Goal: Task Accomplishment & Management: Complete application form

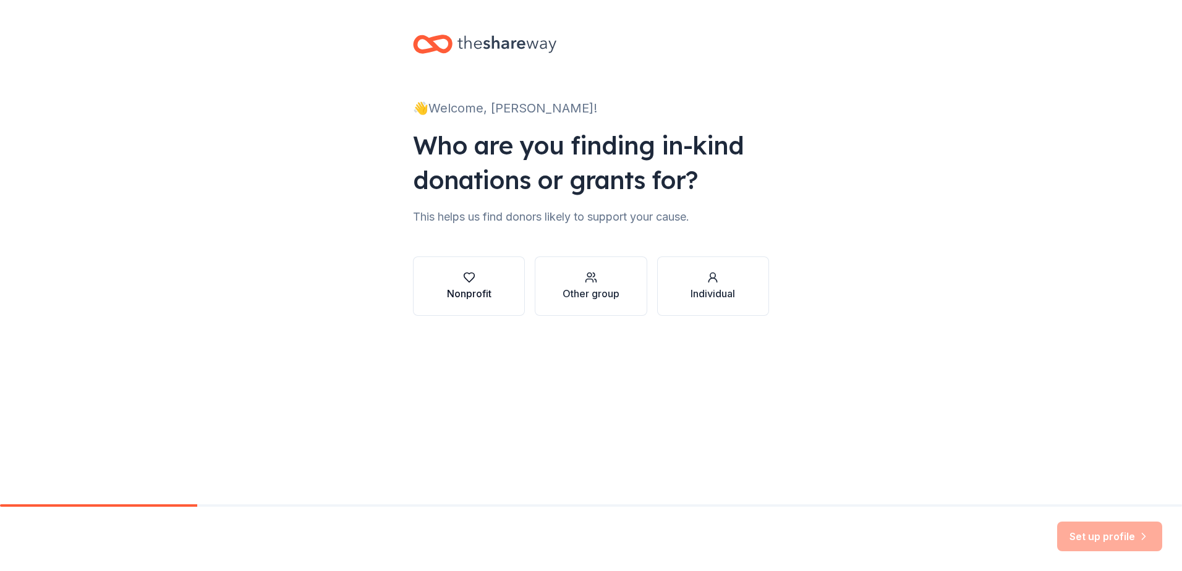
click at [470, 288] on div "Nonprofit" at bounding box center [469, 293] width 45 height 15
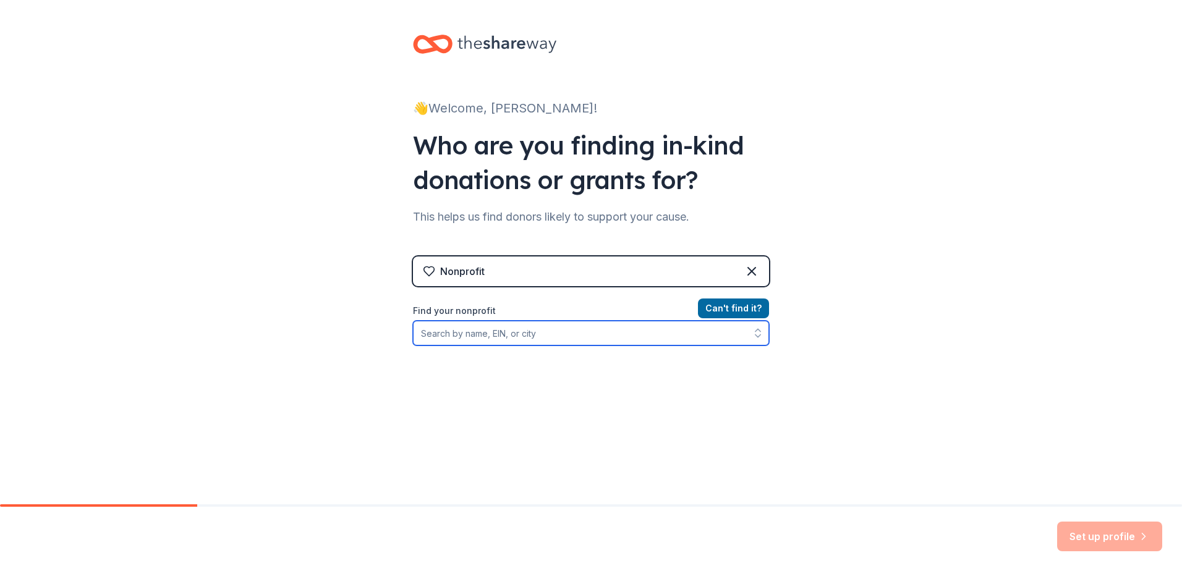
click at [458, 339] on input "Find your nonprofit" at bounding box center [591, 333] width 356 height 25
paste input "77-018871"
type input "77-018871"
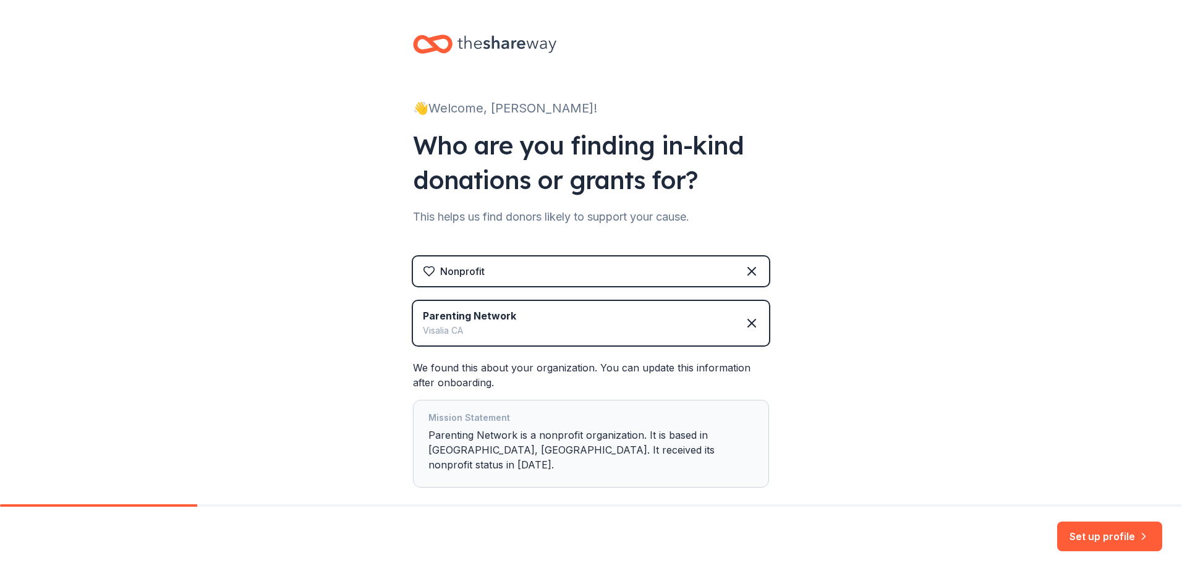
scroll to position [53, 0]
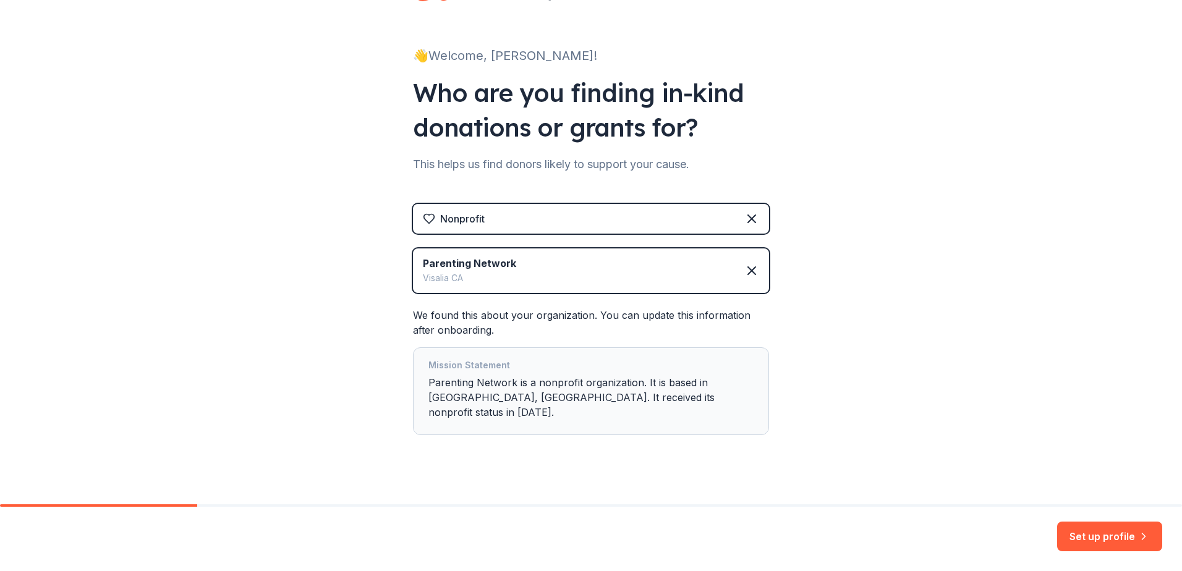
click at [533, 379] on div "Mission Statement Parenting Network is a nonprofit organization. It is based in…" at bounding box center [591, 391] width 325 height 67
click at [1117, 539] on button "Set up profile" at bounding box center [1110, 537] width 105 height 30
click at [1135, 537] on div "Set up profile" at bounding box center [1110, 537] width 105 height 30
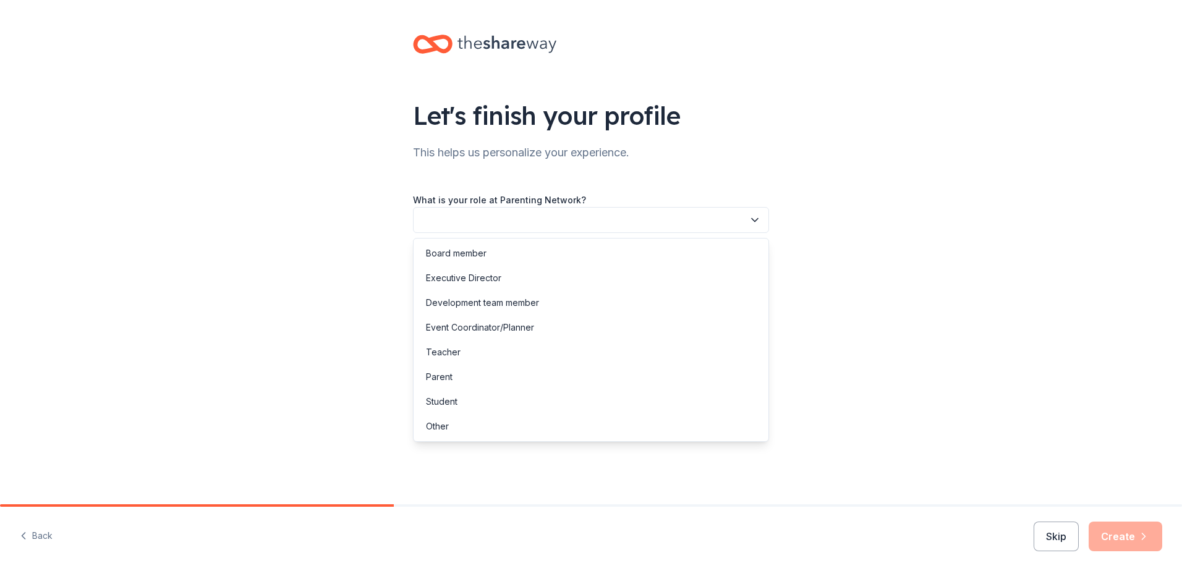
click at [758, 222] on icon "button" at bounding box center [755, 220] width 12 height 12
click at [450, 419] on div "Other" at bounding box center [591, 426] width 350 height 25
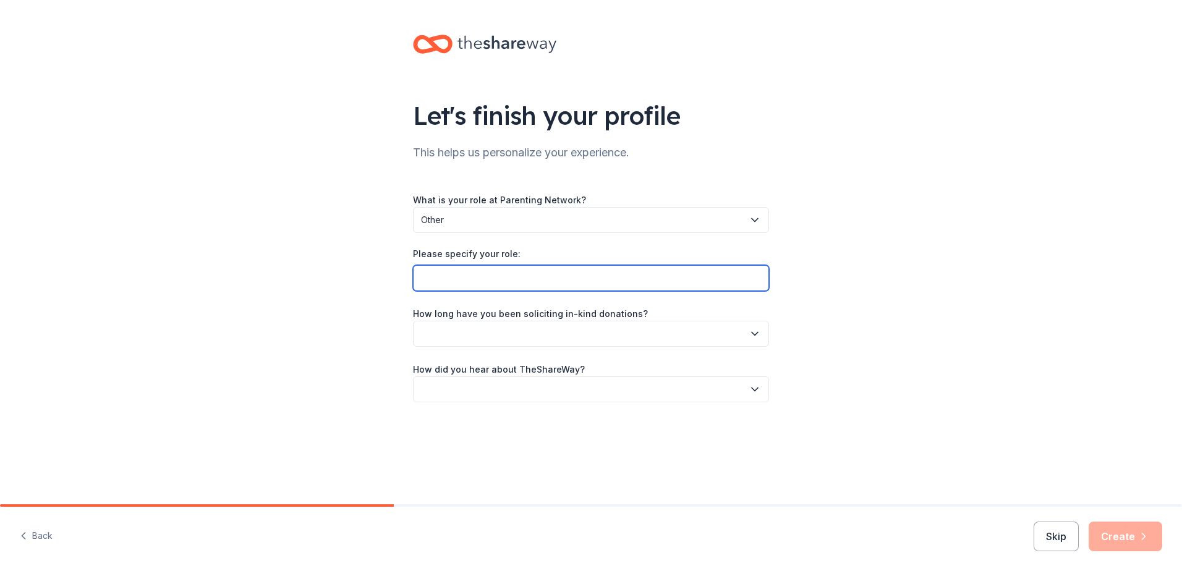
click at [493, 272] on input "Please specify your role:" at bounding box center [591, 278] width 356 height 26
type input "Lead Case Manager"
click at [609, 327] on button "button" at bounding box center [591, 334] width 356 height 26
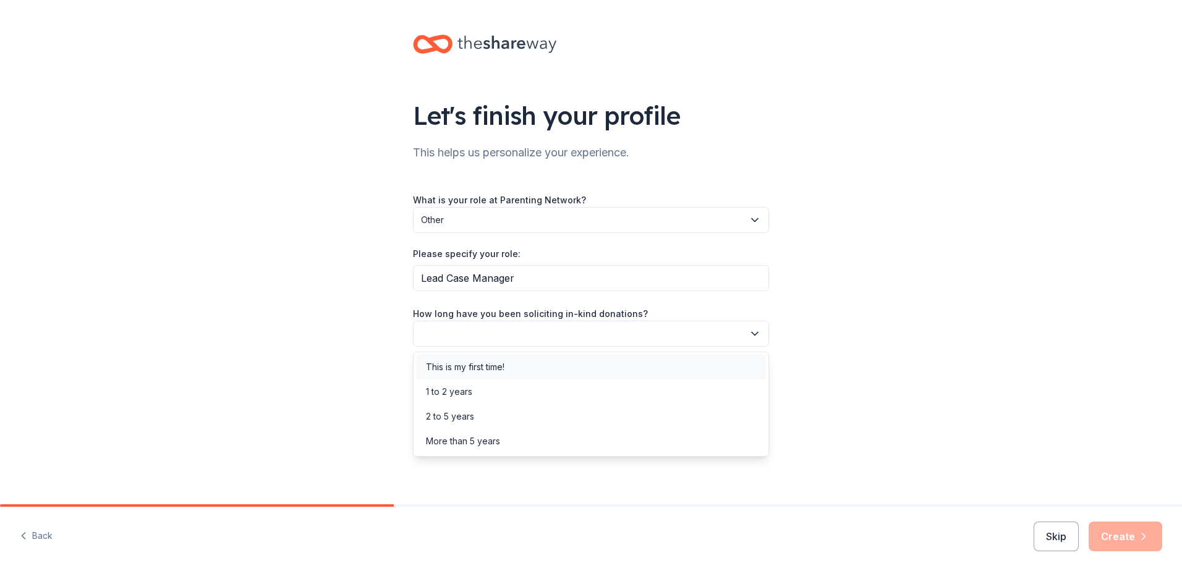
click at [495, 367] on div "This is my first time!" at bounding box center [465, 367] width 79 height 15
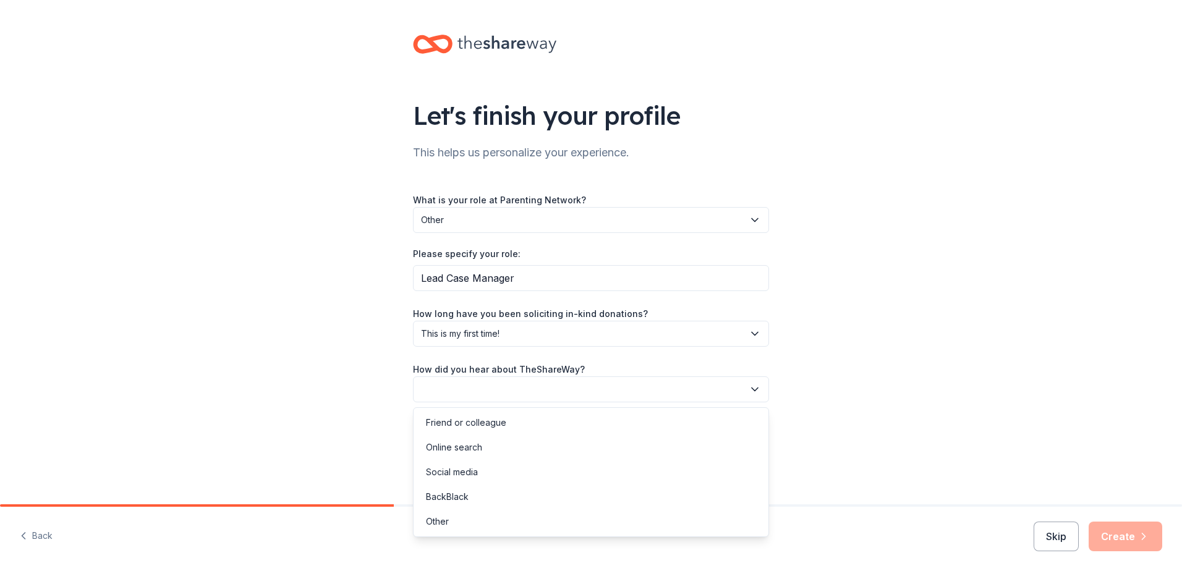
click at [506, 391] on button "button" at bounding box center [591, 390] width 356 height 26
click at [485, 458] on div "Online search" at bounding box center [591, 447] width 350 height 25
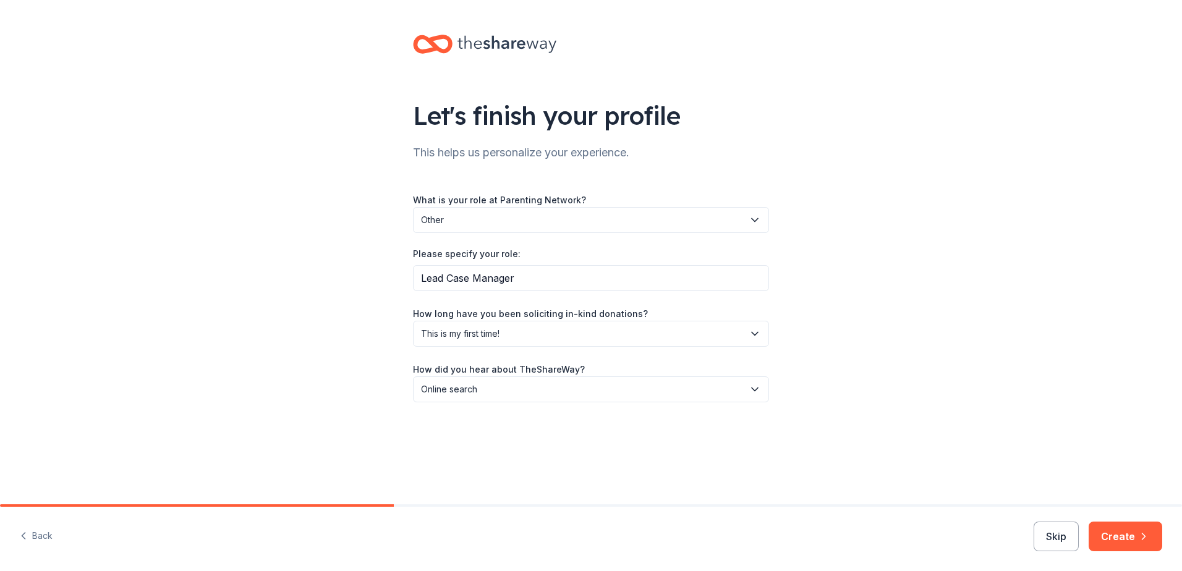
click at [1127, 519] on div "Back Skip Create" at bounding box center [591, 539] width 1182 height 64
click at [1121, 539] on button "Create" at bounding box center [1126, 537] width 74 height 30
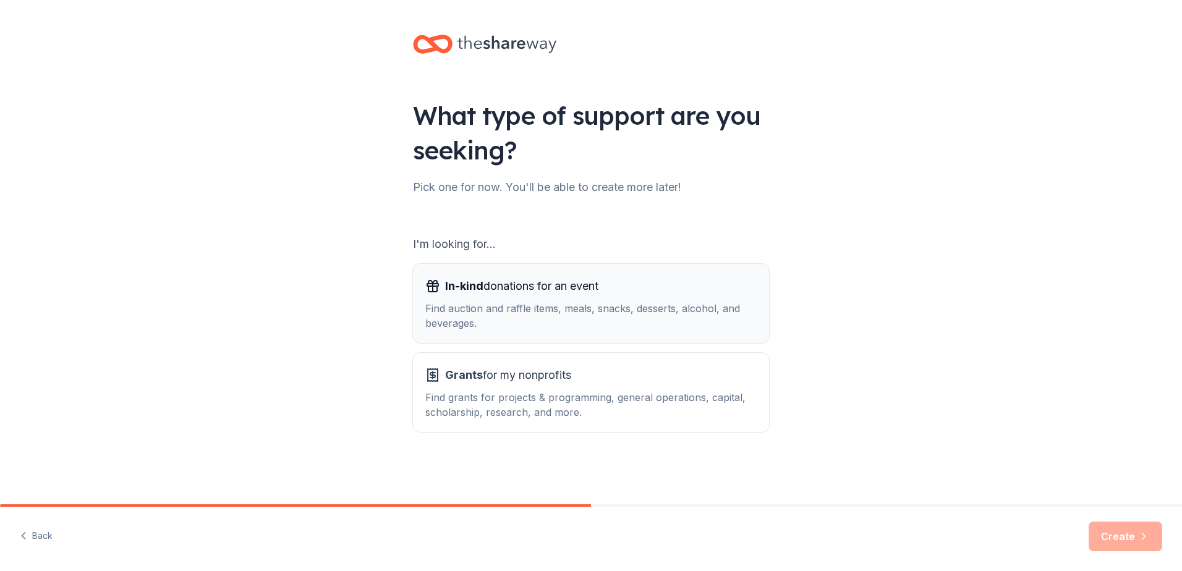
click at [519, 296] on div "In-kind donations for an event Find auction and raffle items, meals, snacks, de…" at bounding box center [590, 303] width 331 height 54
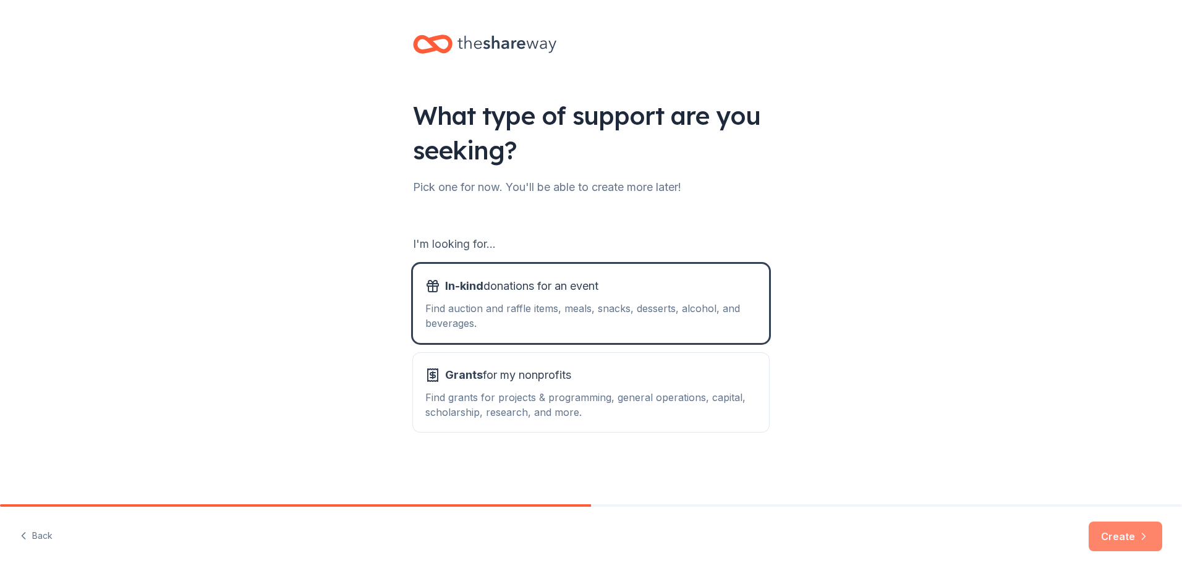
click at [1126, 535] on button "Create" at bounding box center [1126, 537] width 74 height 30
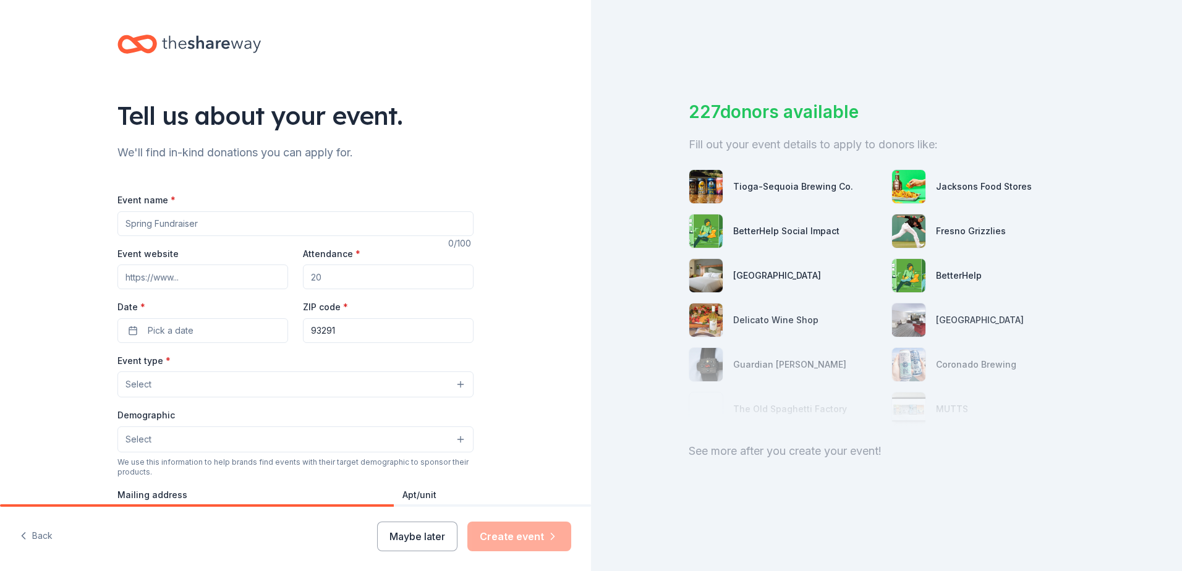
click at [192, 225] on input "Event name *" at bounding box center [296, 224] width 356 height 25
click at [171, 221] on input "Annual Christmas Event" at bounding box center [296, 224] width 356 height 25
type input "Annual Christmas Event"
click at [151, 277] on input "Event website" at bounding box center [203, 277] width 171 height 25
click at [202, 281] on input "Event website" at bounding box center [203, 277] width 171 height 25
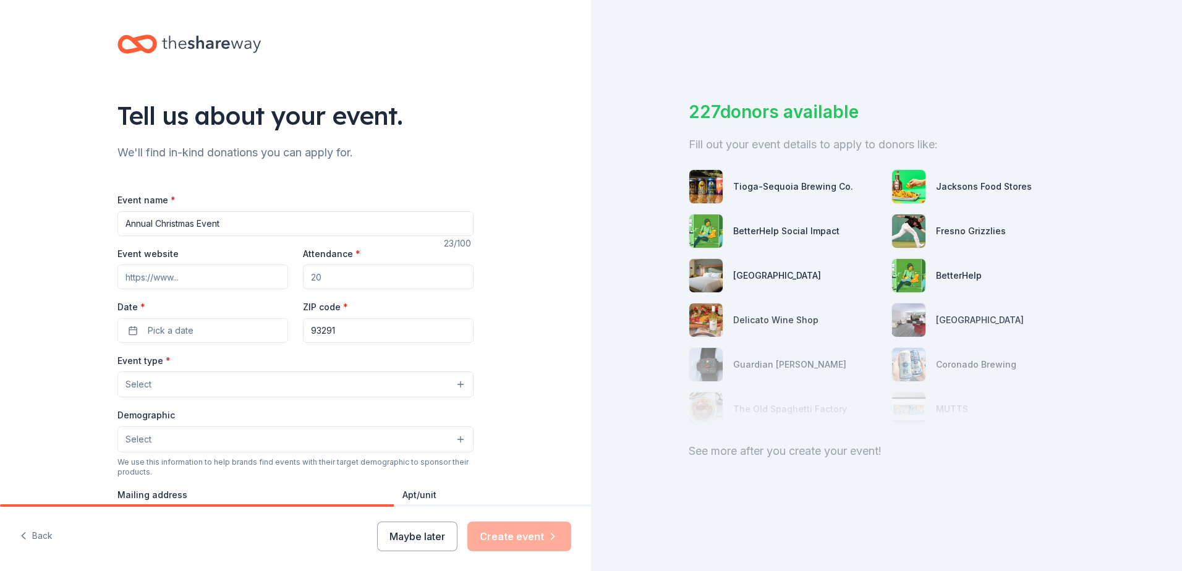
click at [179, 279] on input "Event website" at bounding box center [203, 277] width 171 height 25
click at [181, 279] on input "Event website" at bounding box center [203, 277] width 171 height 25
click at [204, 276] on input "Event website" at bounding box center [203, 277] width 171 height 25
type input "www.parentingnetwork.org"
click at [341, 278] on input "Attendance *" at bounding box center [388, 277] width 171 height 25
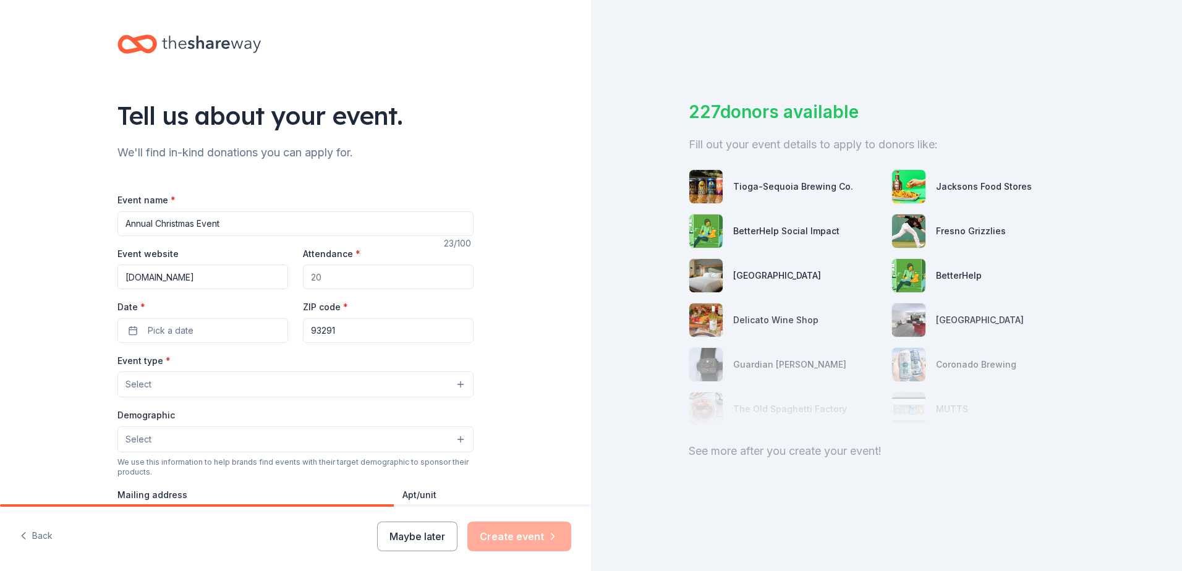
click at [341, 278] on input "Attendance *" at bounding box center [388, 277] width 171 height 25
type input "300"
click at [132, 333] on button "Pick a date" at bounding box center [203, 330] width 171 height 25
click at [271, 367] on button "Go to next month" at bounding box center [265, 363] width 17 height 17
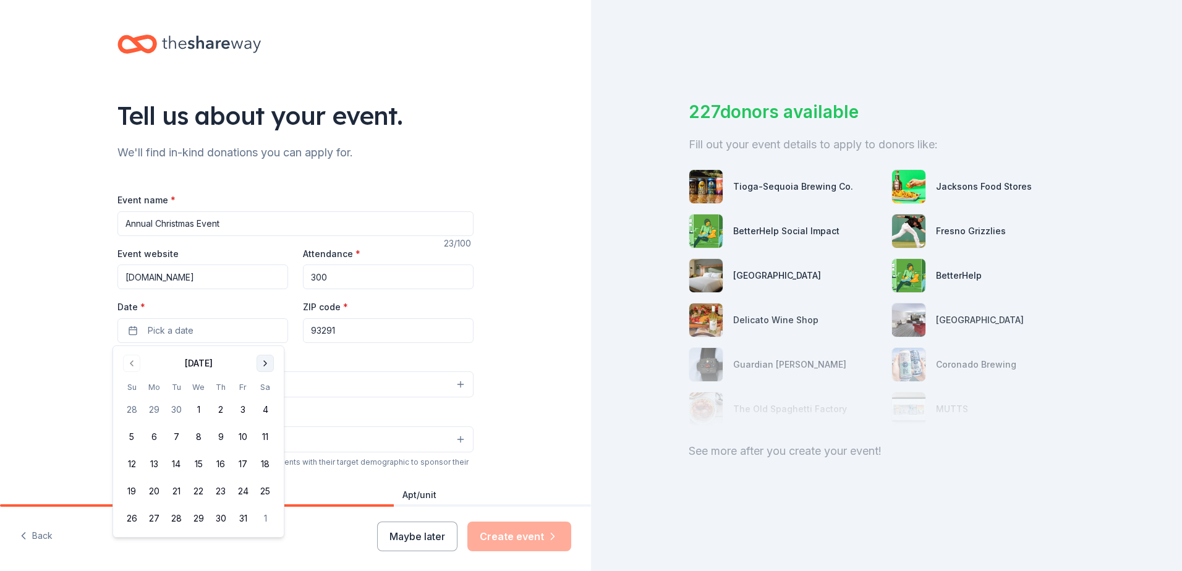
click at [271, 367] on button "Go to next month" at bounding box center [265, 363] width 17 height 17
click at [271, 366] on button "Go to next month" at bounding box center [265, 363] width 17 height 17
click at [247, 437] on button "12" at bounding box center [243, 437] width 22 height 22
click at [378, 333] on input "93291" at bounding box center [388, 330] width 171 height 25
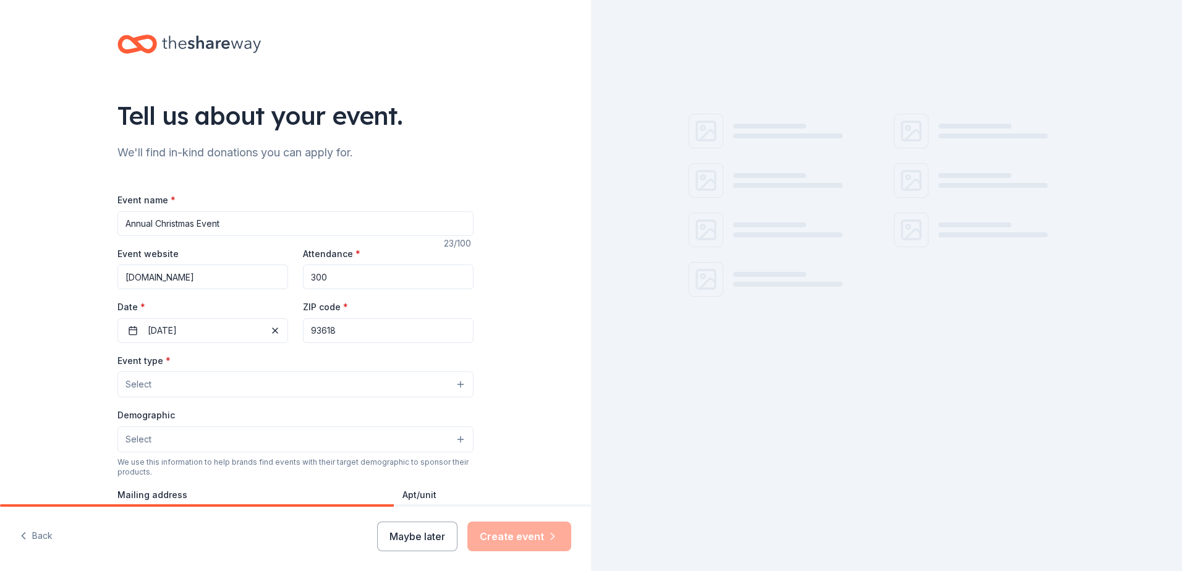
type input "93618"
click at [145, 374] on button "Select" at bounding box center [296, 385] width 356 height 26
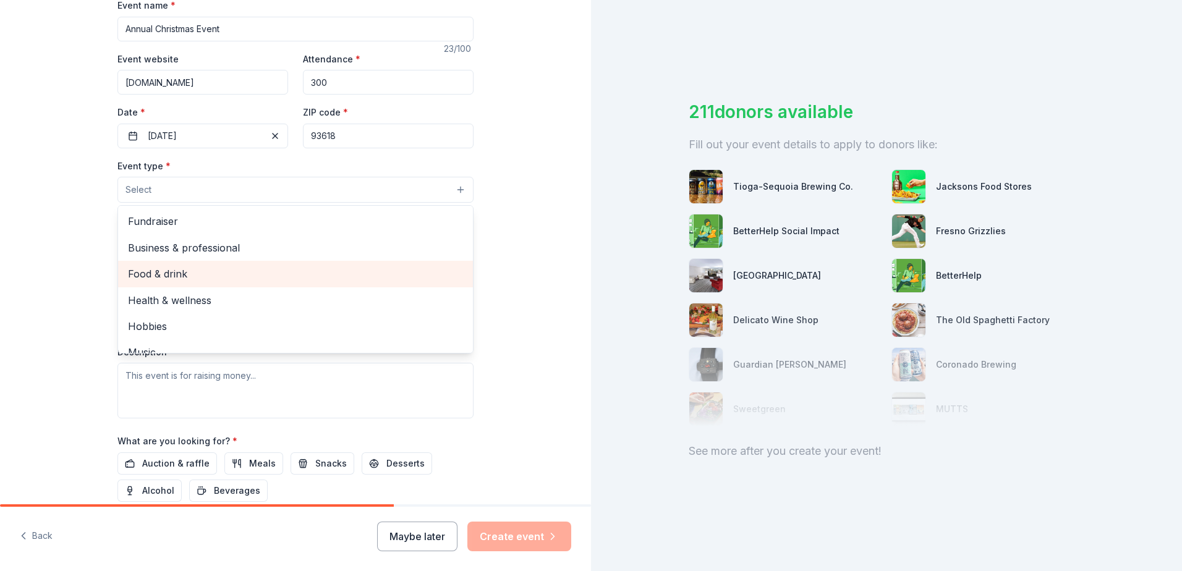
click at [187, 281] on span "Food & drink" at bounding box center [295, 274] width 335 height 16
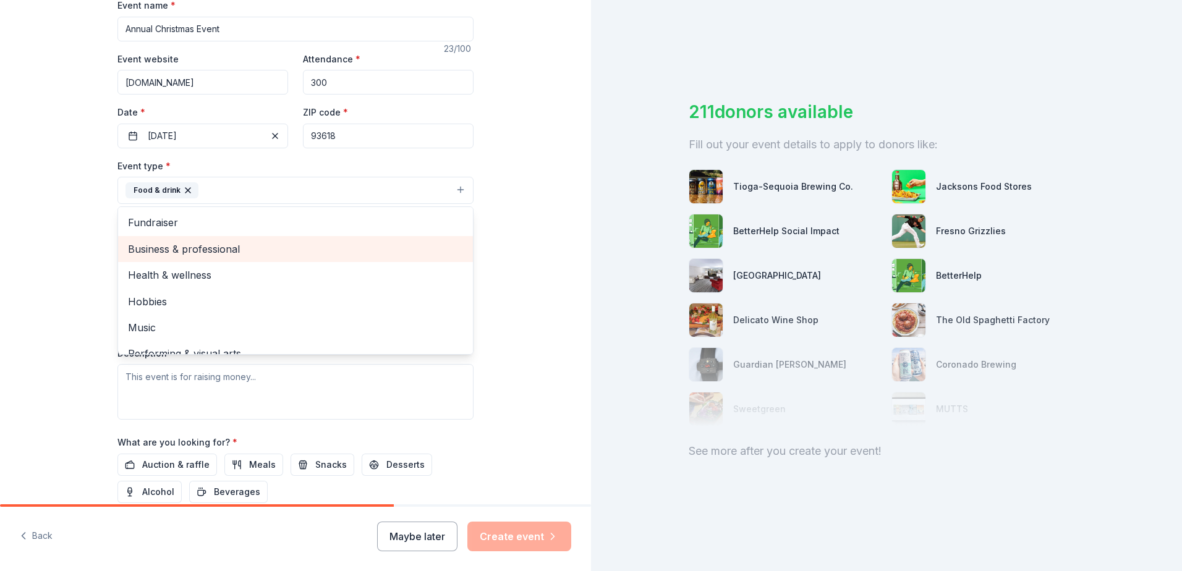
click at [236, 250] on span "Business & professional" at bounding box center [295, 249] width 335 height 16
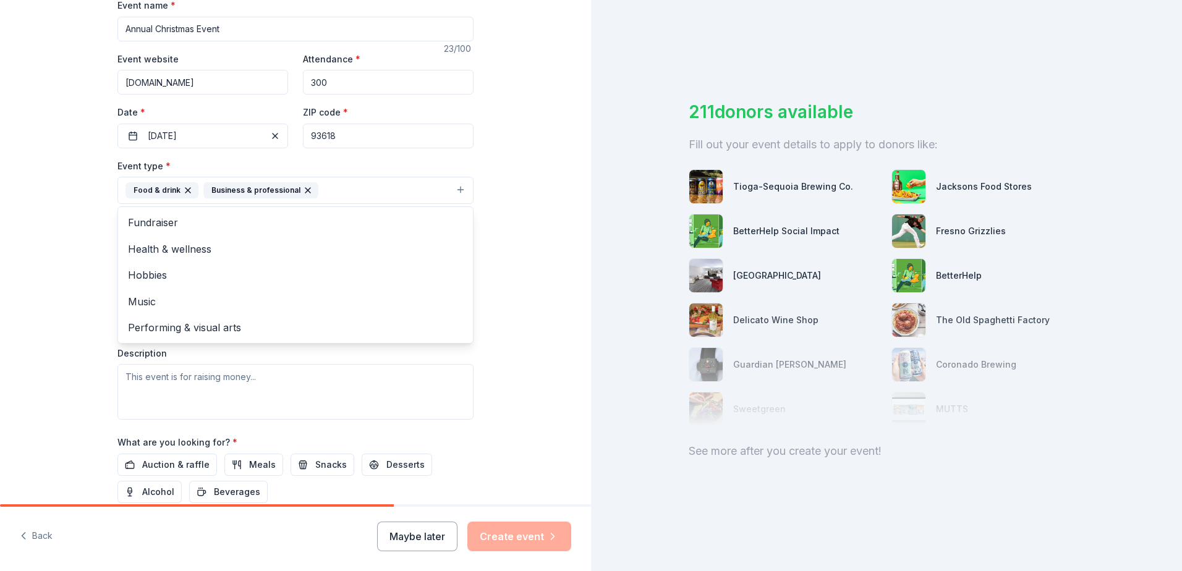
click at [412, 400] on div "Event type * Food & drink Business & professional Fundraiser Health & wellness …" at bounding box center [296, 289] width 356 height 262
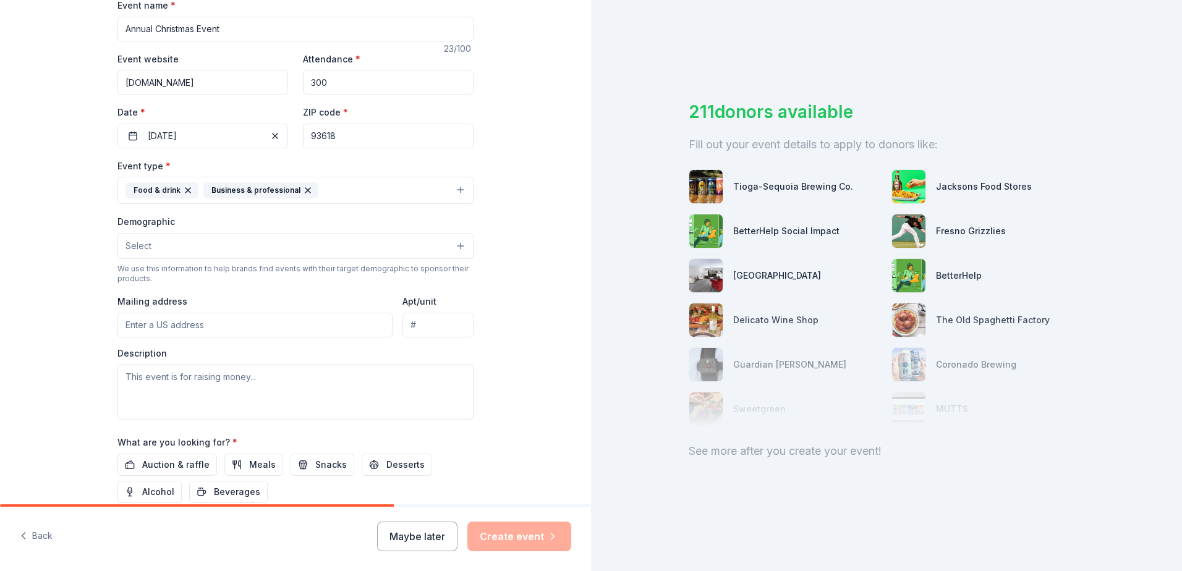
click at [378, 247] on button "Select" at bounding box center [296, 246] width 356 height 26
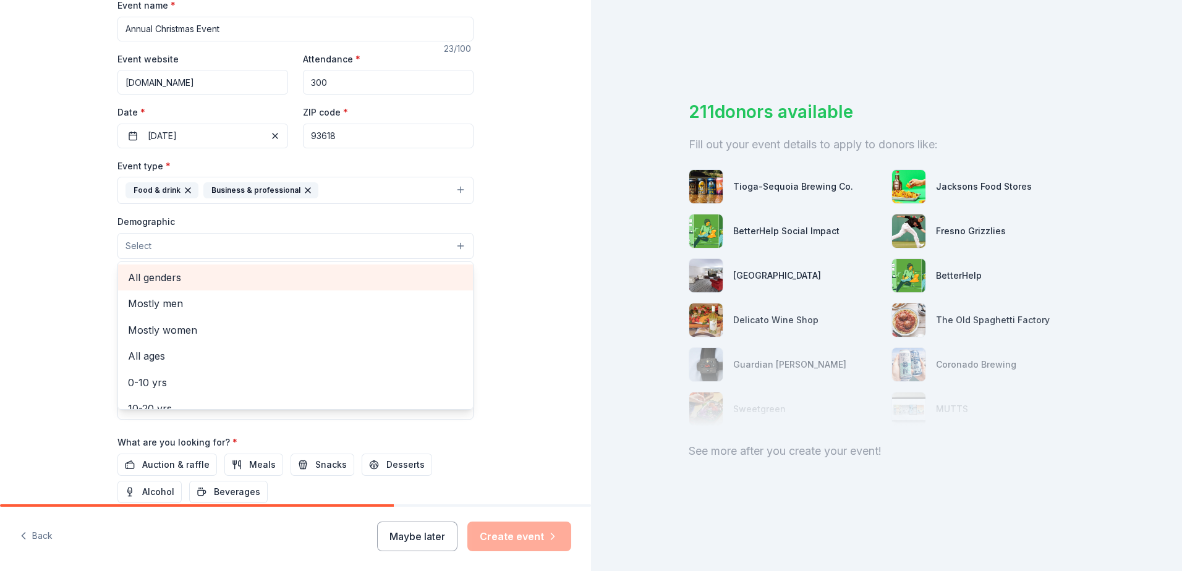
click at [173, 280] on span "All genders" at bounding box center [295, 278] width 335 height 16
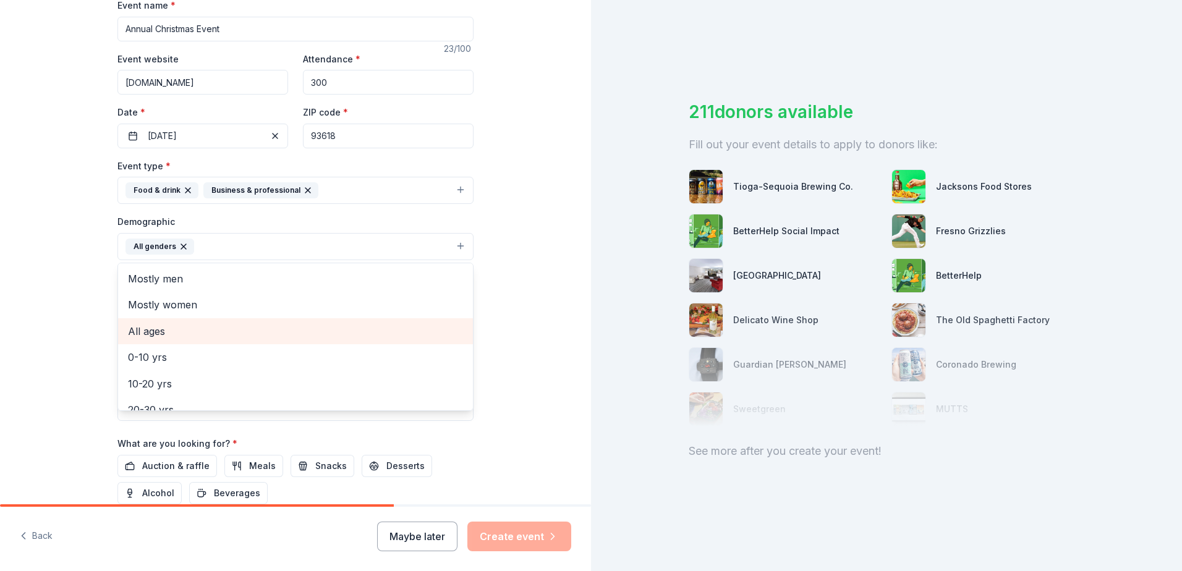
click at [169, 338] on span "All ages" at bounding box center [295, 331] width 335 height 16
click at [183, 335] on span "0-10 yrs" at bounding box center [295, 331] width 335 height 16
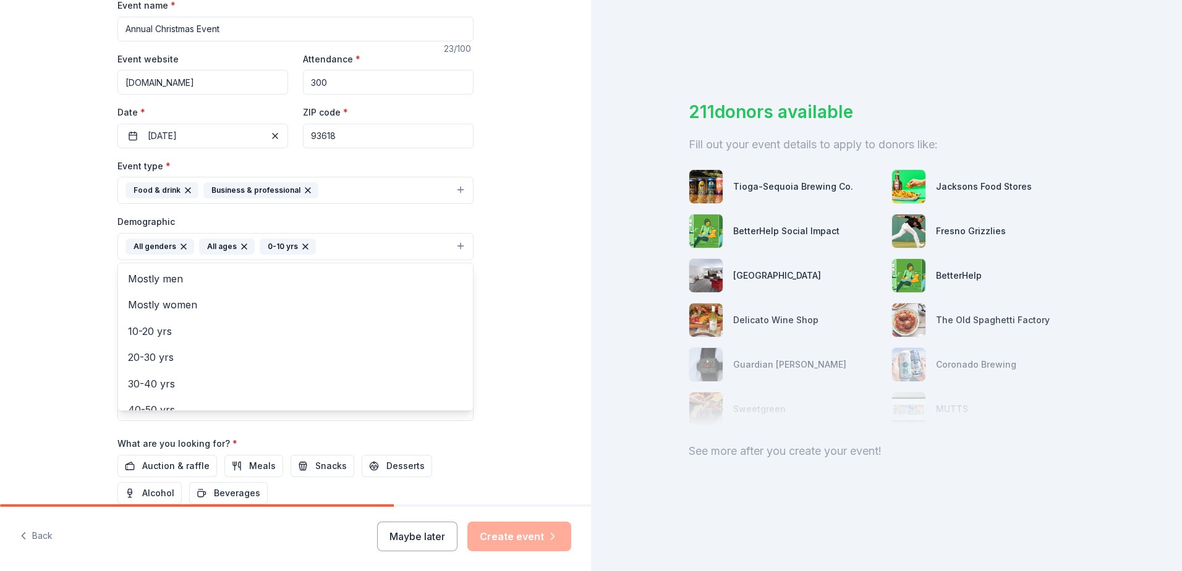
click at [531, 221] on div "Tell us about your event. We'll find in-kind donations you can apply for. Event…" at bounding box center [295, 218] width 591 height 826
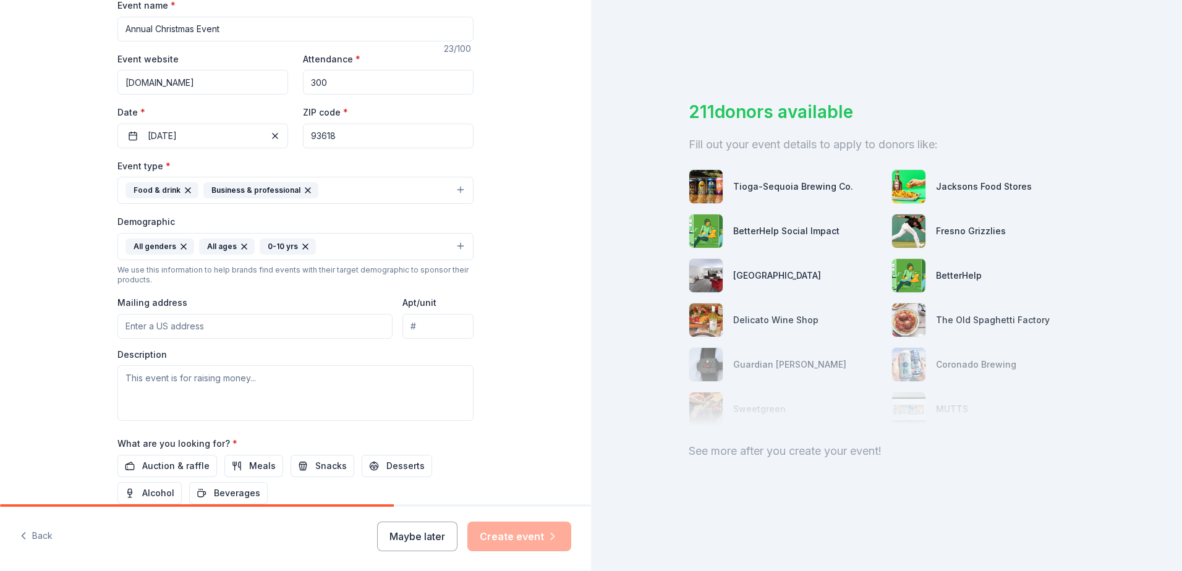
click at [158, 324] on input "Mailing address" at bounding box center [255, 326] width 275 height 25
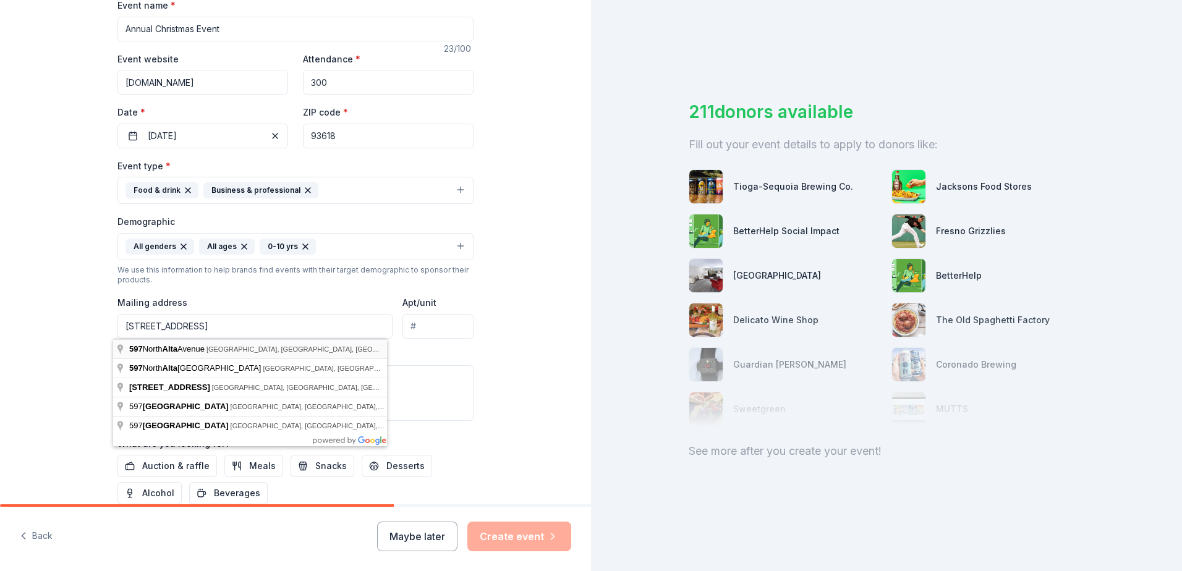
type input "597 North Alta Avenue, Dinuba, CA, 93618"
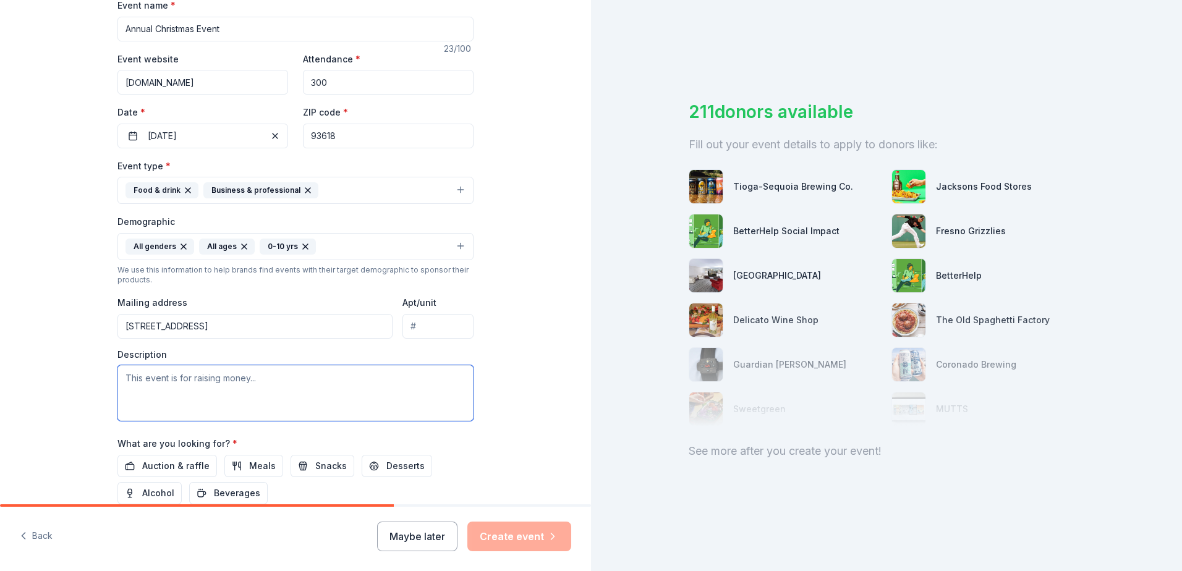
click at [177, 387] on textarea at bounding box center [296, 393] width 356 height 56
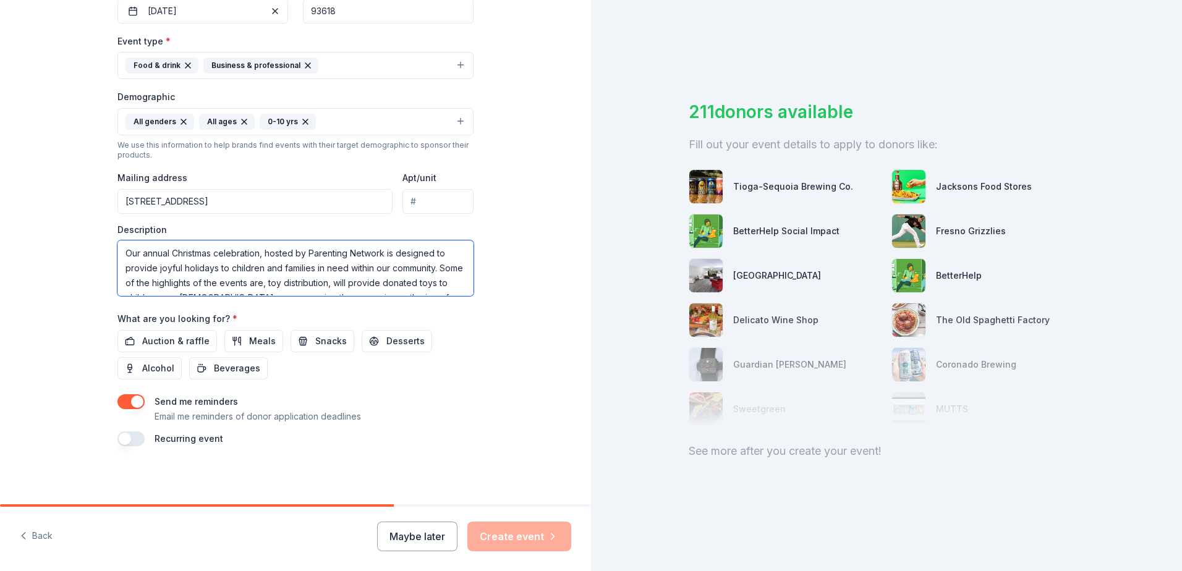
scroll to position [321, 0]
type textarea "Our annual Christmas celebration, hosted by Parenting Network is designed to pr…"
click at [168, 339] on span "Auction & raffle" at bounding box center [175, 340] width 67 height 15
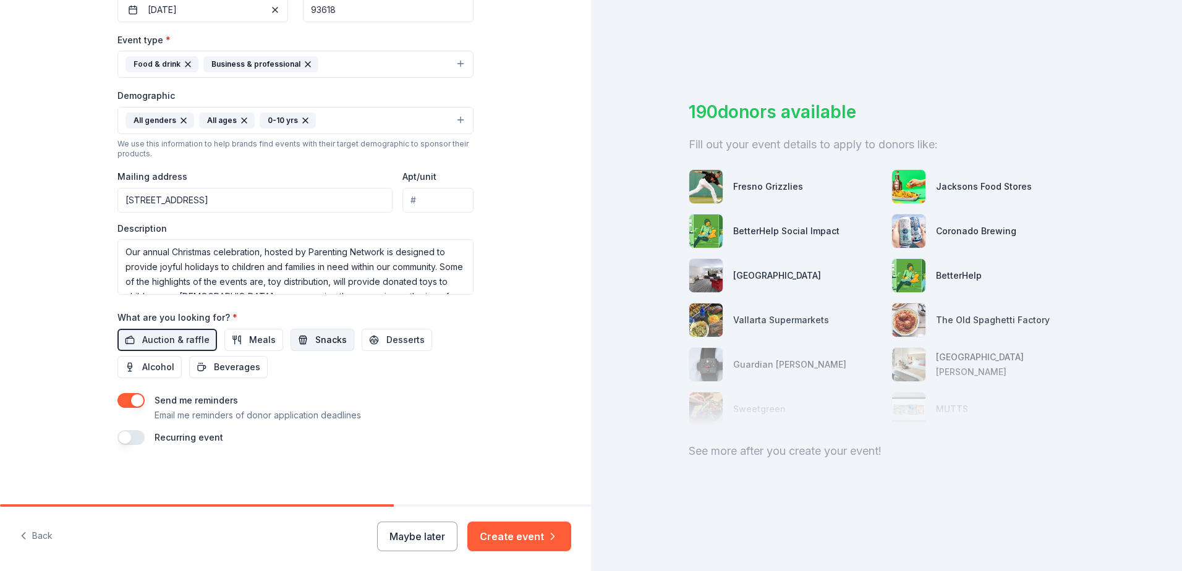
click at [333, 343] on span "Snacks" at bounding box center [331, 340] width 32 height 15
click at [231, 369] on span "Beverages" at bounding box center [237, 367] width 46 height 15
click at [129, 438] on button "button" at bounding box center [131, 437] width 27 height 15
click at [455, 120] on button "All genders All ages 0-10 yrs" at bounding box center [296, 120] width 356 height 27
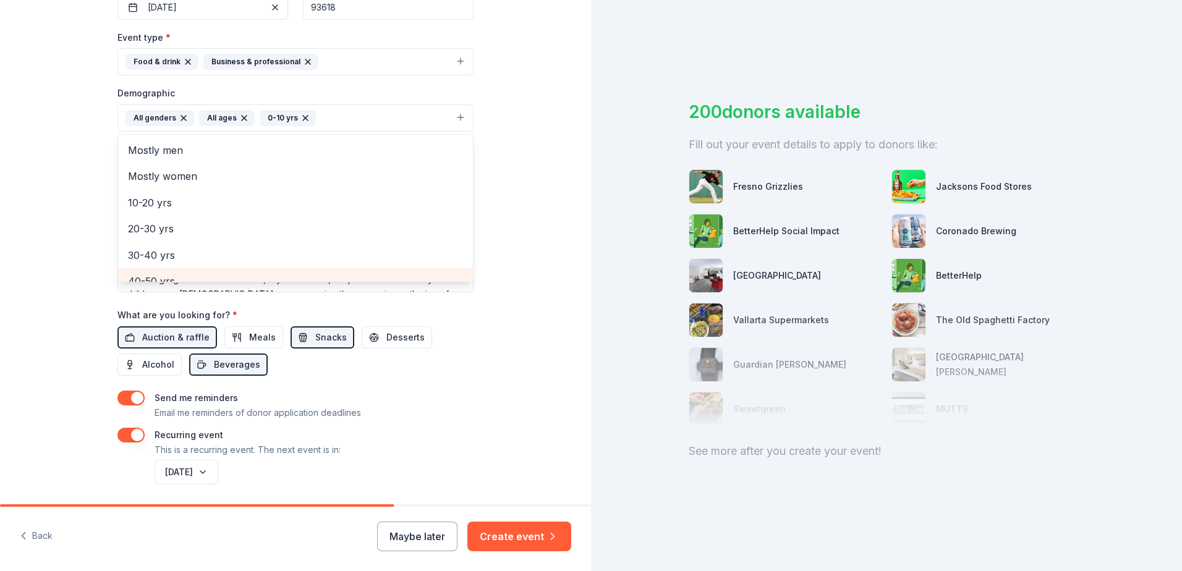
scroll to position [304, 0]
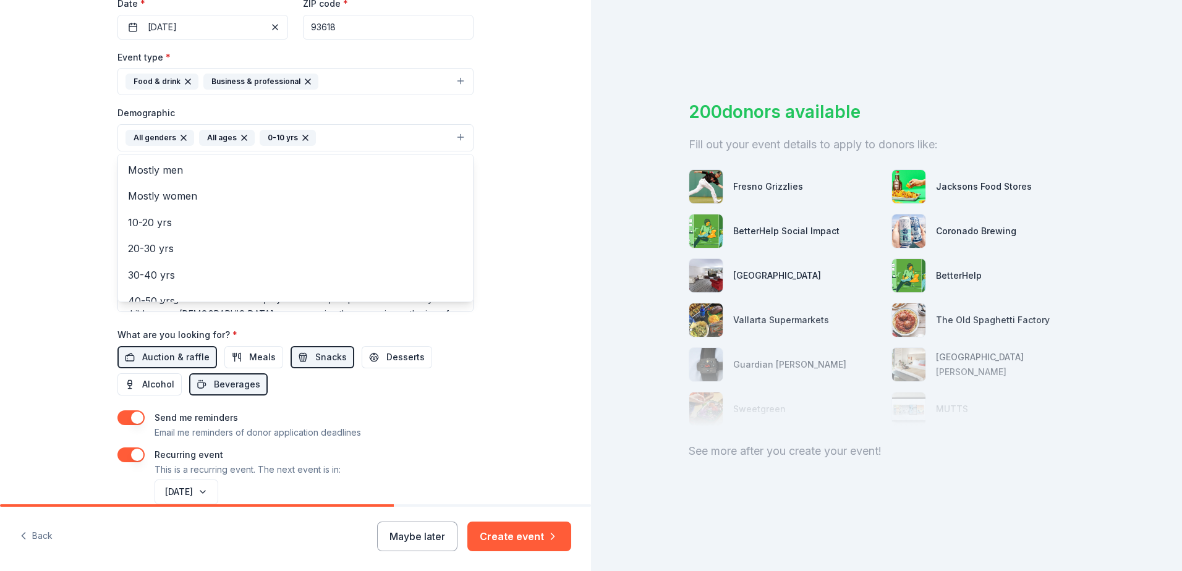
click at [528, 118] on div "Tell us about your event. We'll find in-kind donations you can apply for. Event…" at bounding box center [295, 131] width 591 height 870
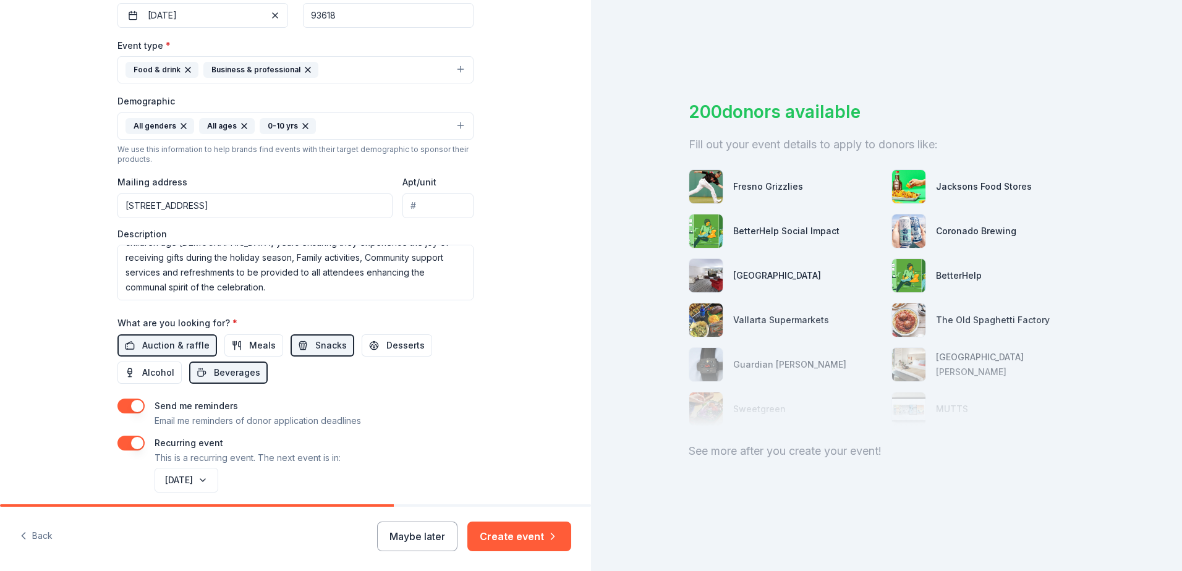
scroll to position [365, 0]
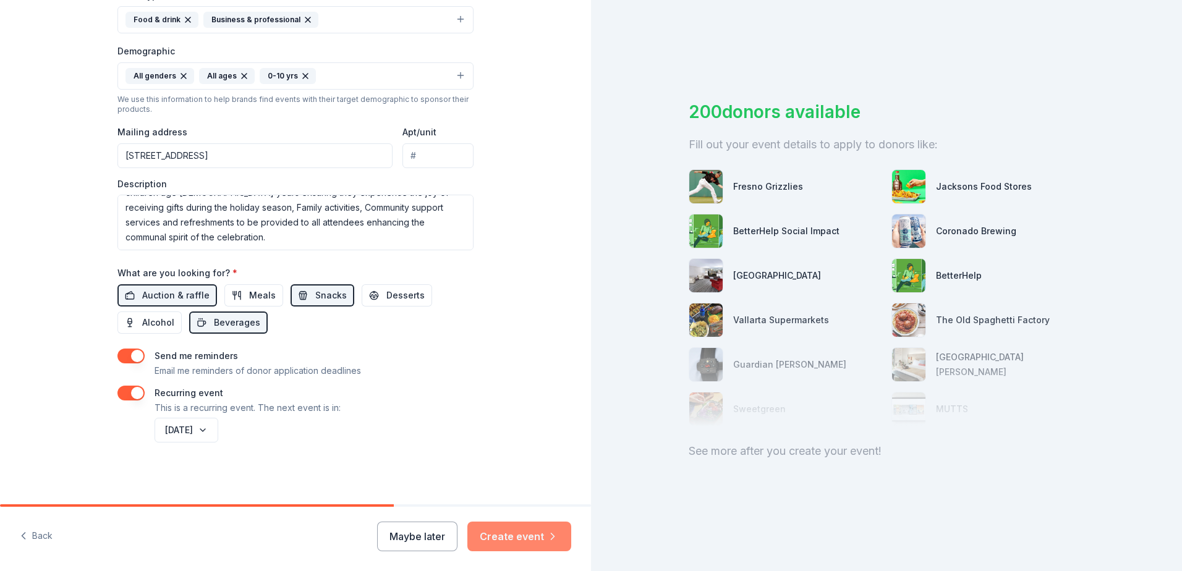
click at [519, 535] on button "Create event" at bounding box center [520, 537] width 104 height 30
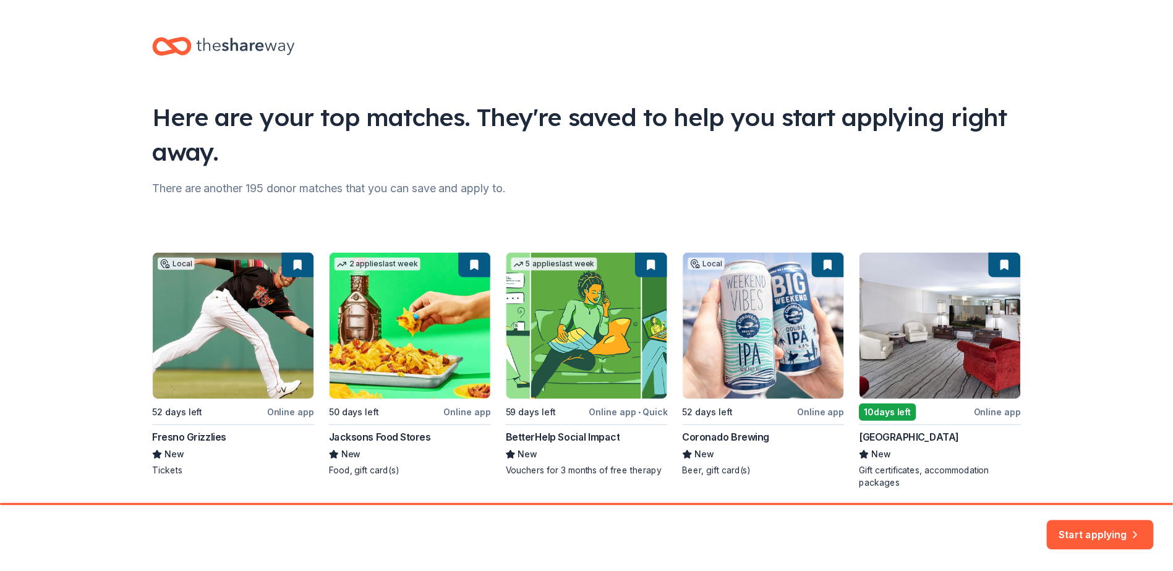
scroll to position [45, 0]
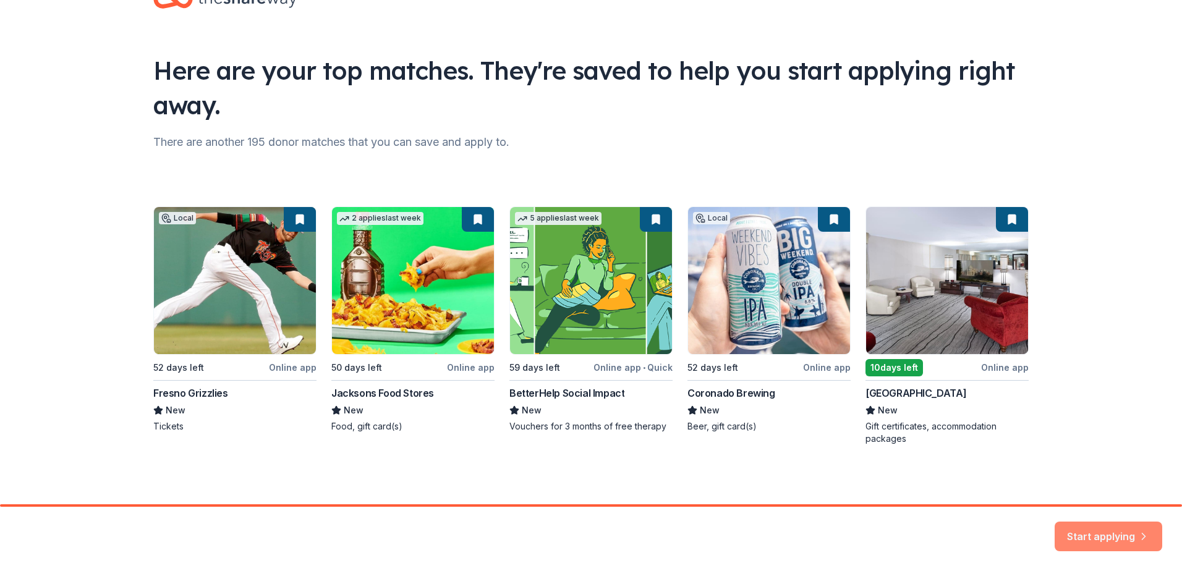
click at [1105, 539] on button "Start applying" at bounding box center [1109, 530] width 108 height 30
click at [1106, 532] on div "Start applying" at bounding box center [1109, 537] width 108 height 30
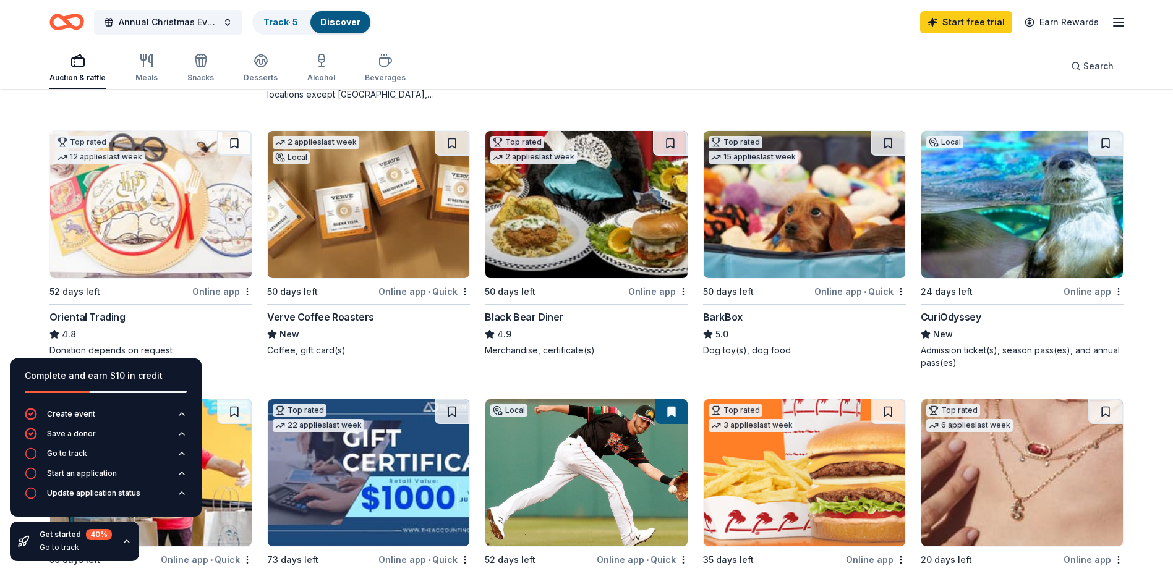
scroll to position [371, 0]
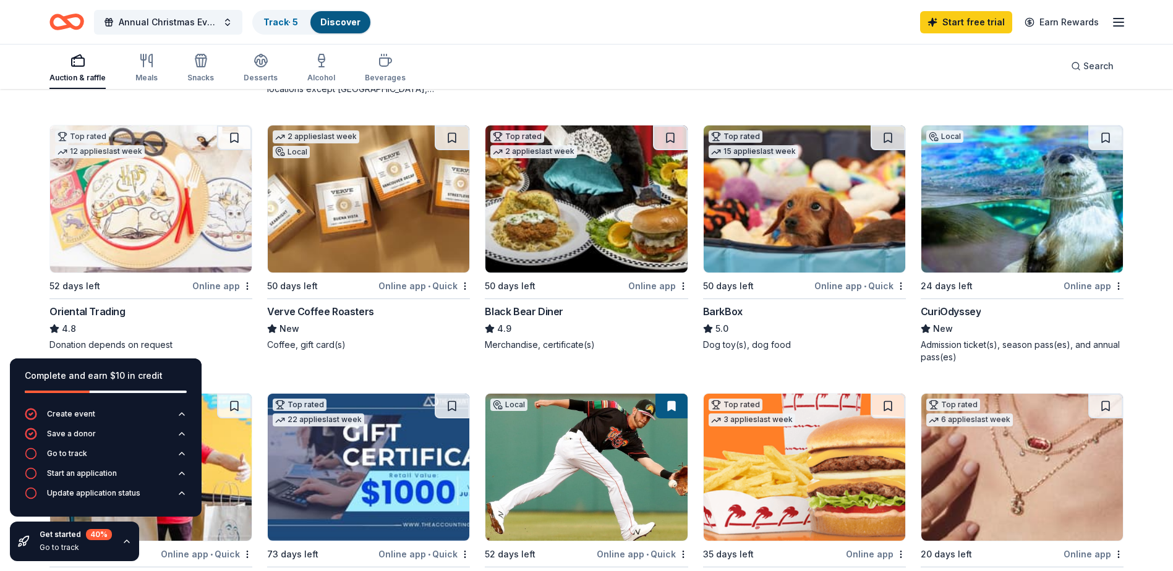
click at [587, 213] on img at bounding box center [586, 199] width 202 height 147
click at [122, 541] on icon "button" at bounding box center [127, 542] width 10 height 10
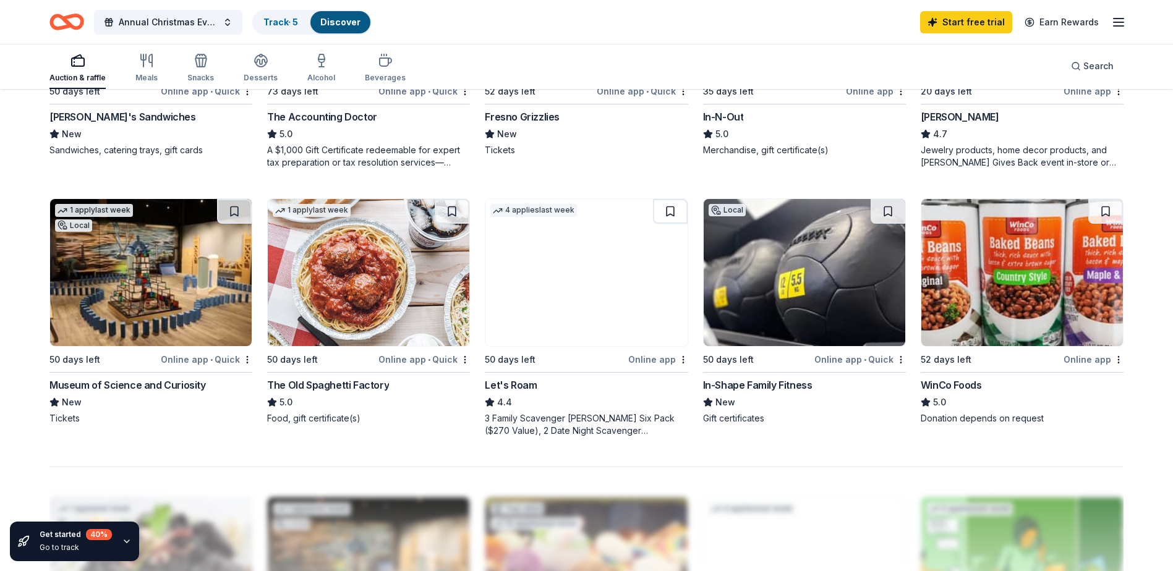
scroll to position [804, 0]
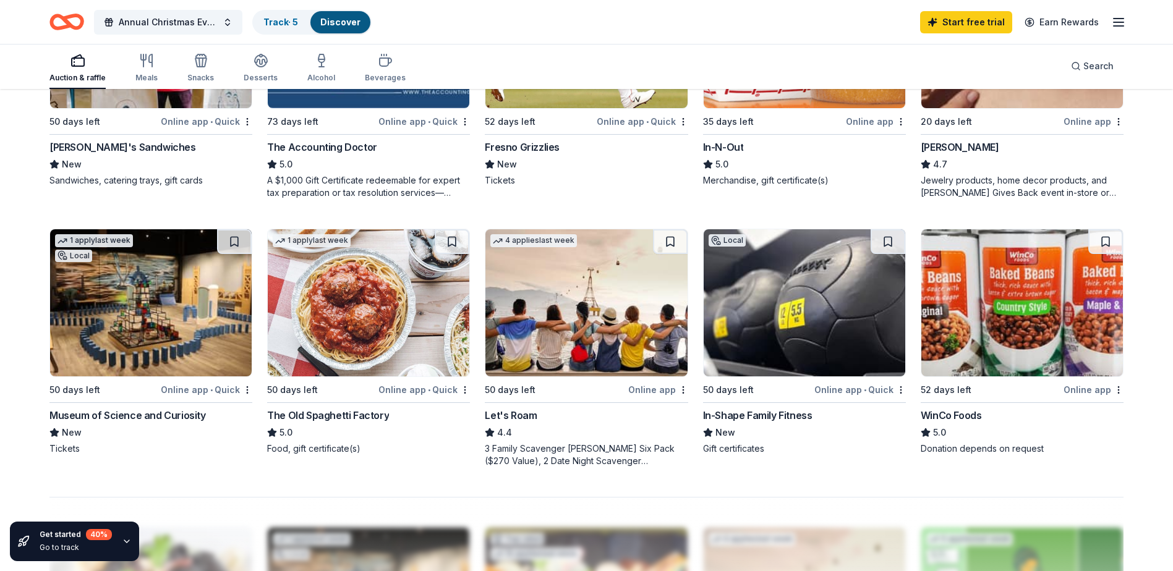
click at [140, 302] on img at bounding box center [151, 302] width 202 height 147
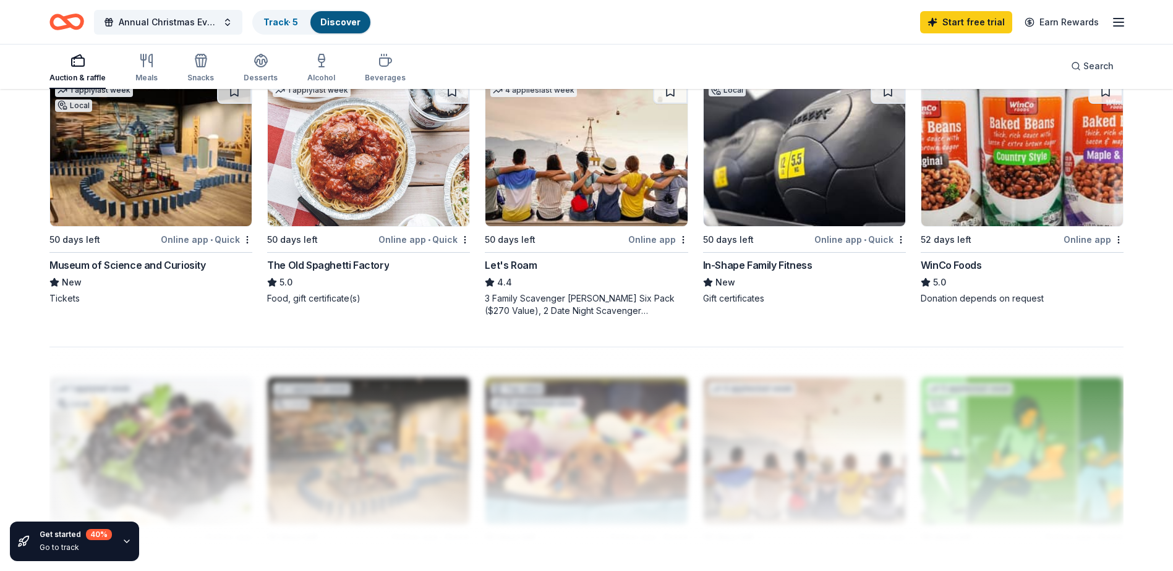
scroll to position [989, 0]
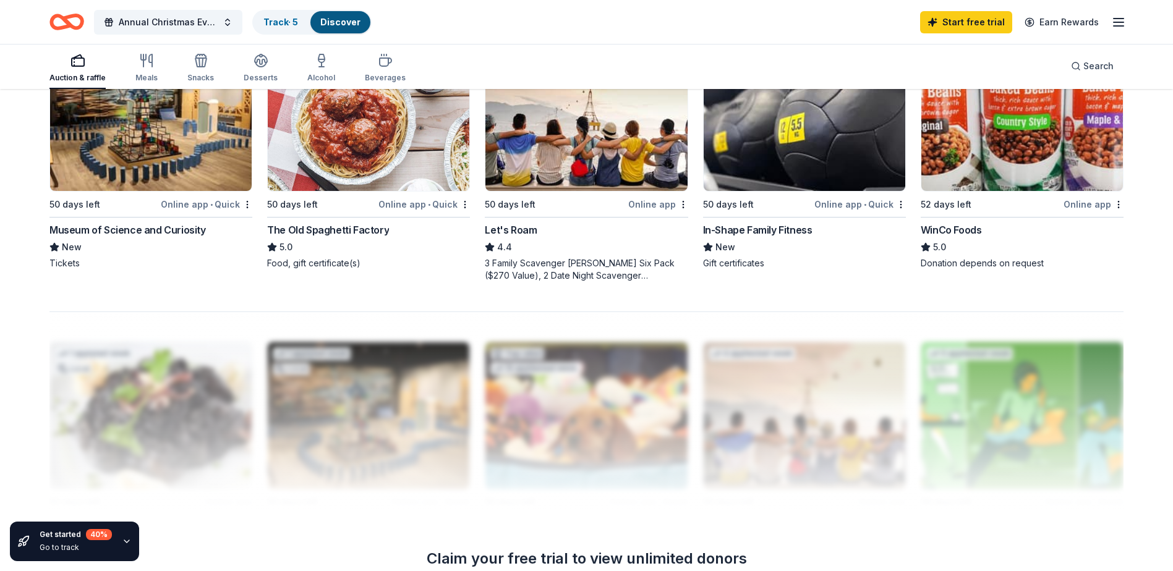
click at [1007, 159] on img at bounding box center [1022, 117] width 202 height 147
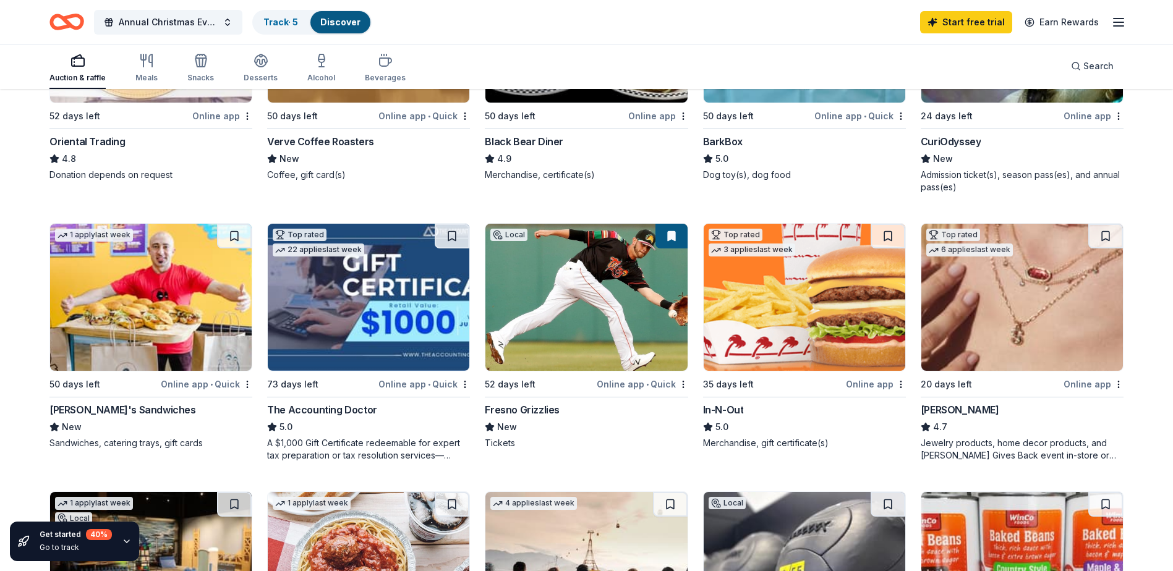
scroll to position [603, 0]
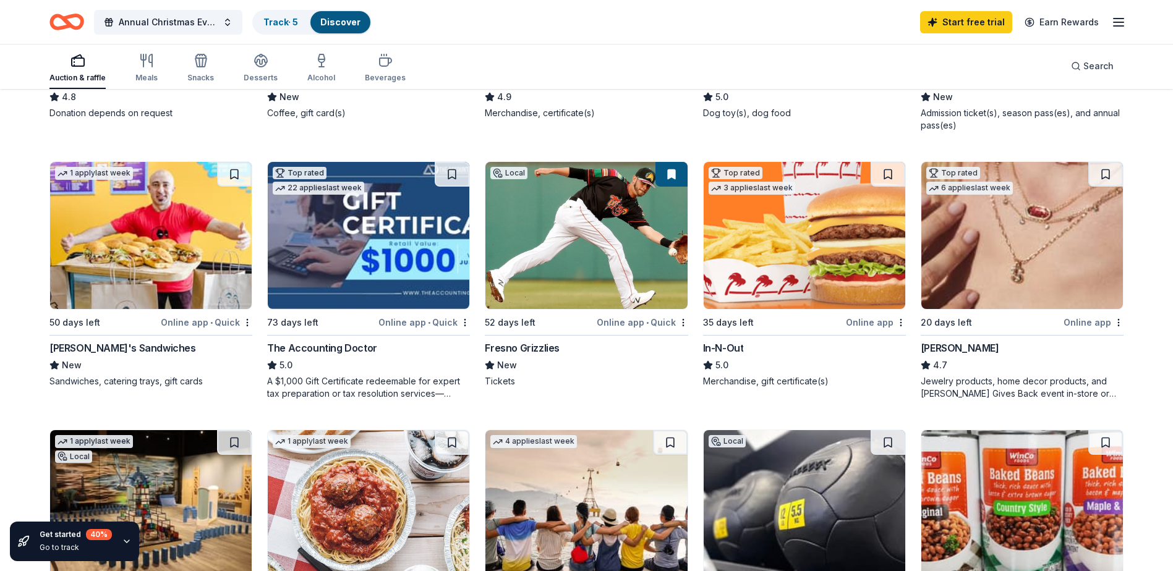
click at [814, 280] on img at bounding box center [805, 235] width 202 height 147
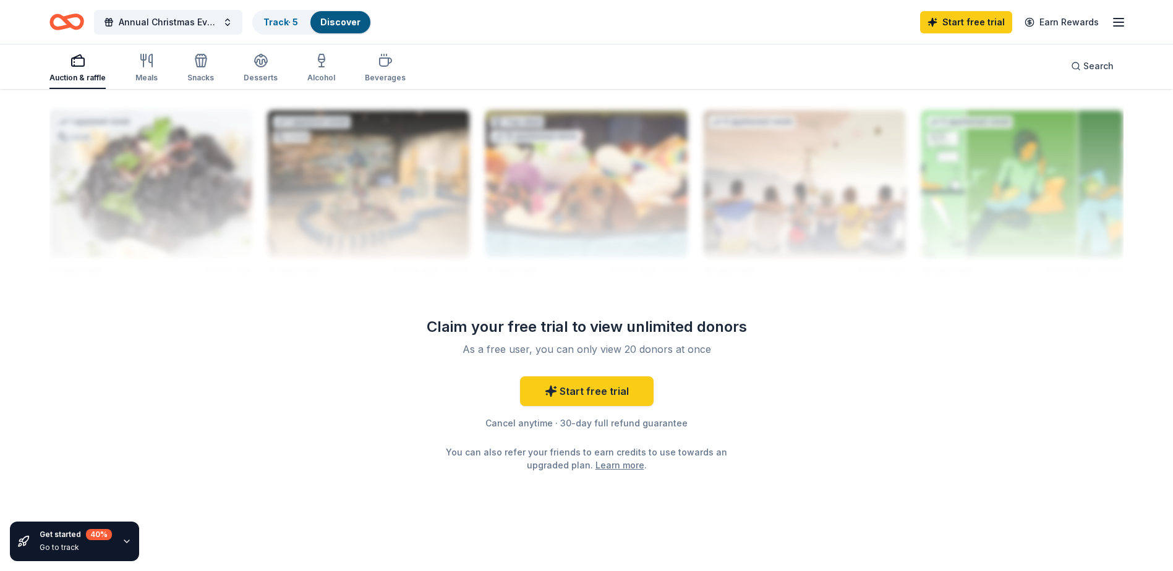
scroll to position [1226, 0]
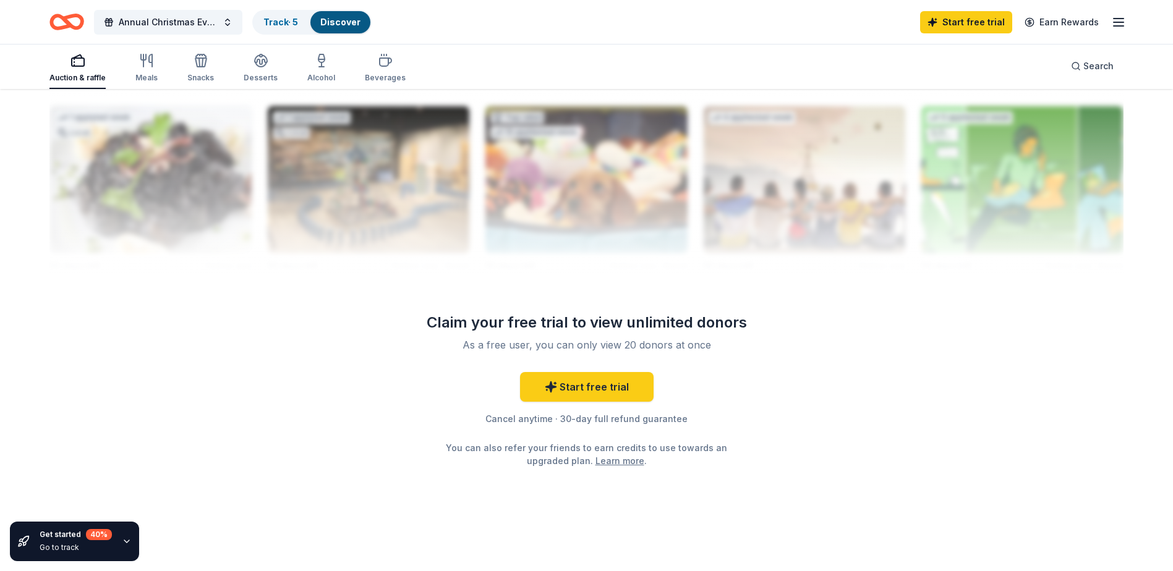
click at [126, 544] on icon "button" at bounding box center [127, 542] width 10 height 10
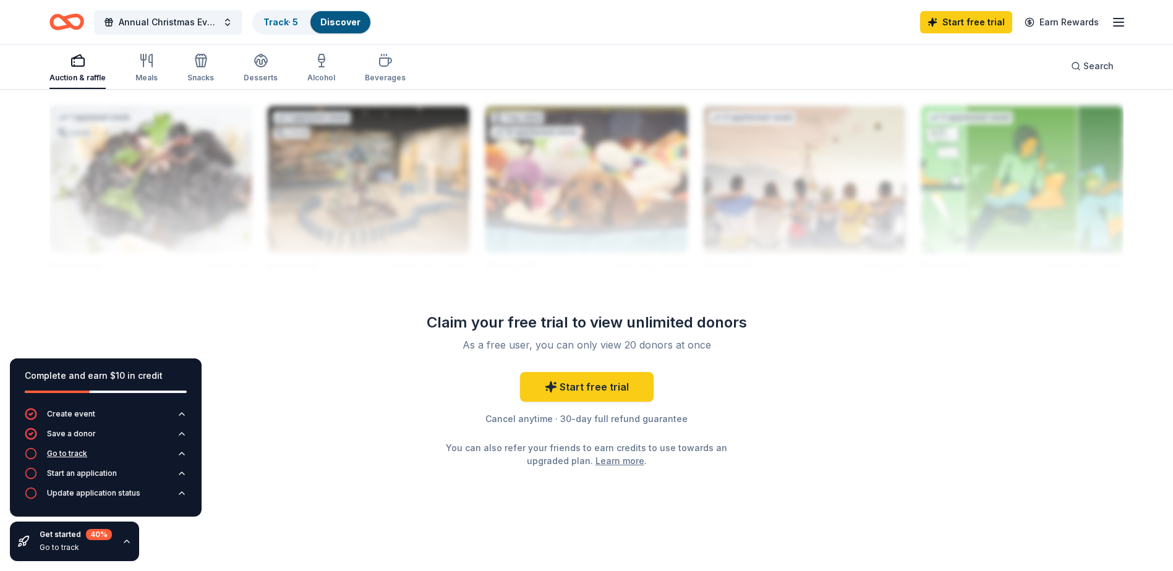
click at [30, 458] on icon "button" at bounding box center [31, 454] width 12 height 12
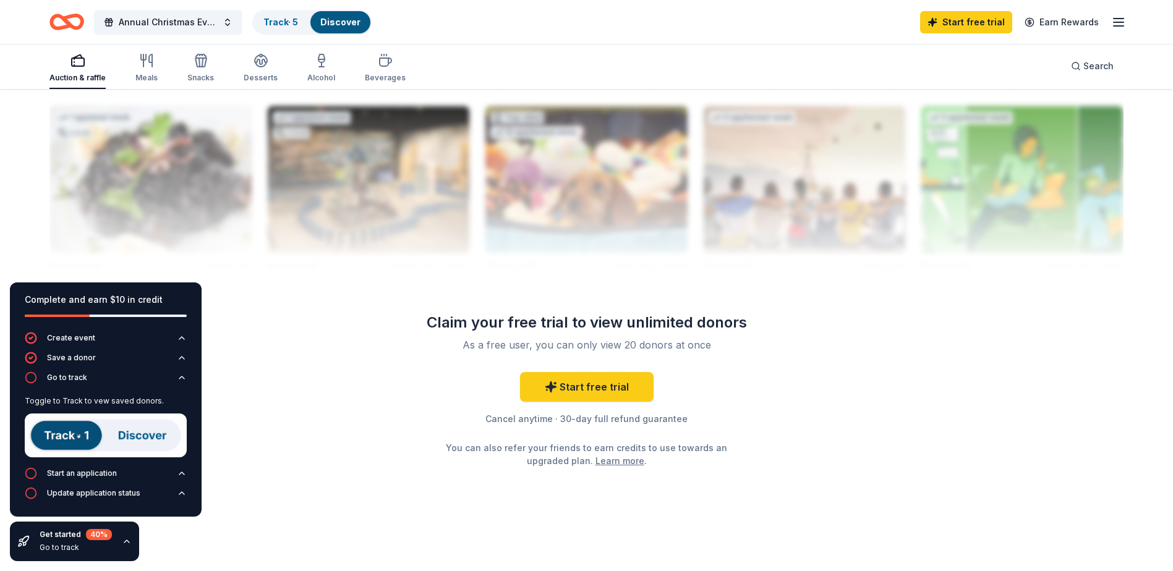
click at [148, 67] on icon "button" at bounding box center [146, 60] width 15 height 15
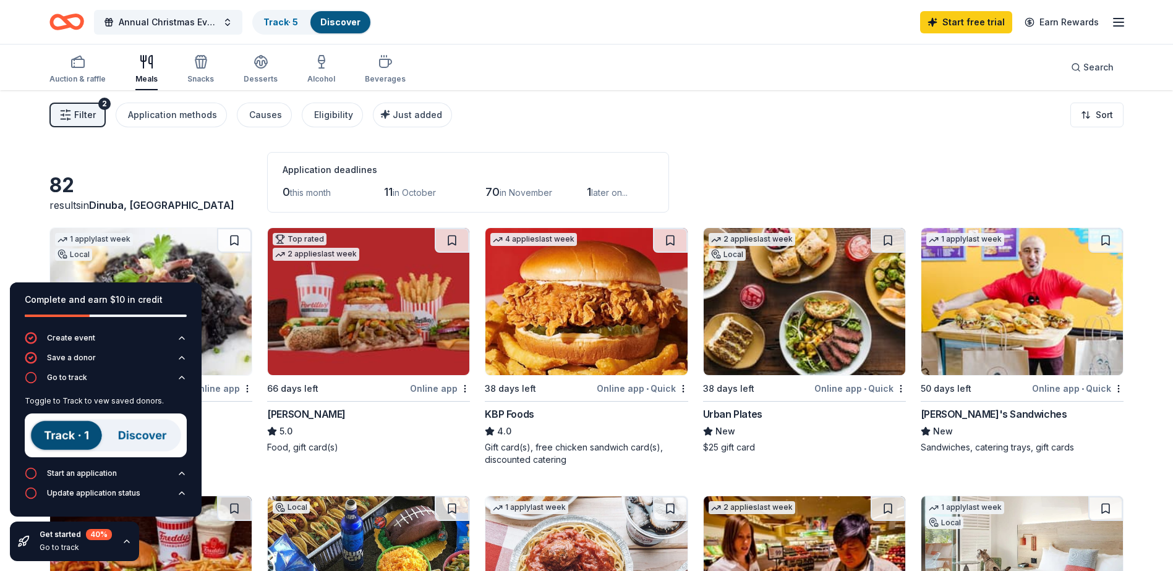
click at [125, 538] on icon "button" at bounding box center [127, 542] width 10 height 10
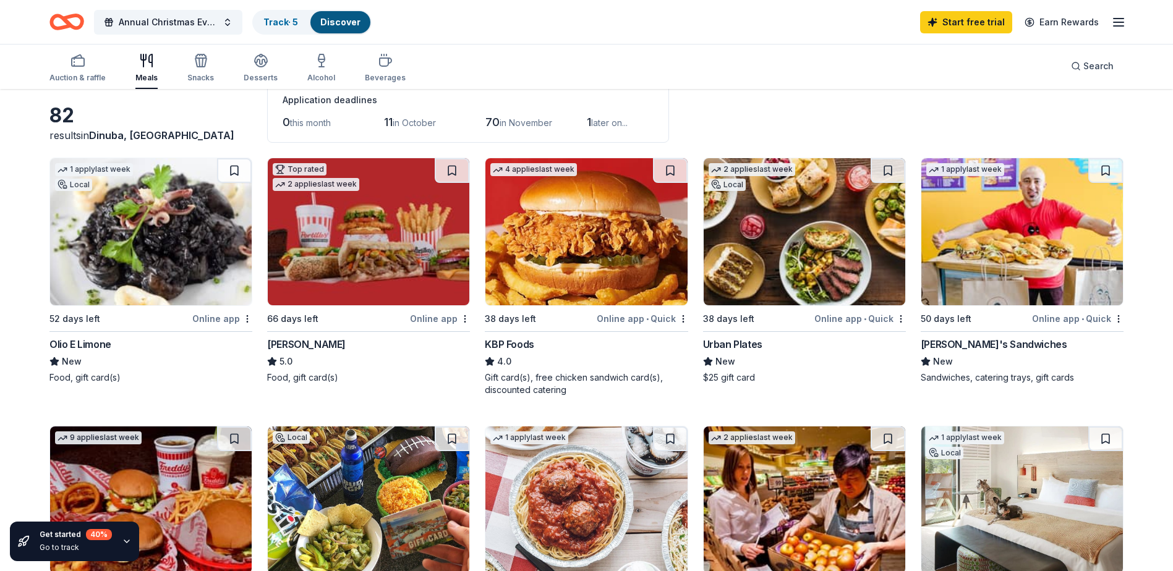
scroll to position [62, 0]
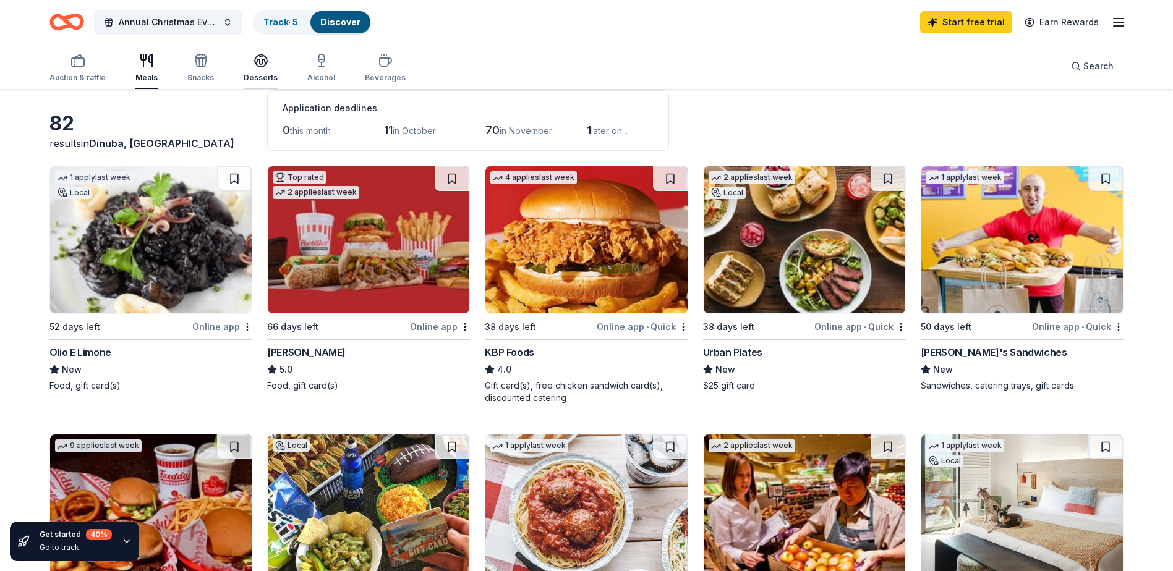
click at [255, 57] on icon "button" at bounding box center [261, 60] width 15 height 15
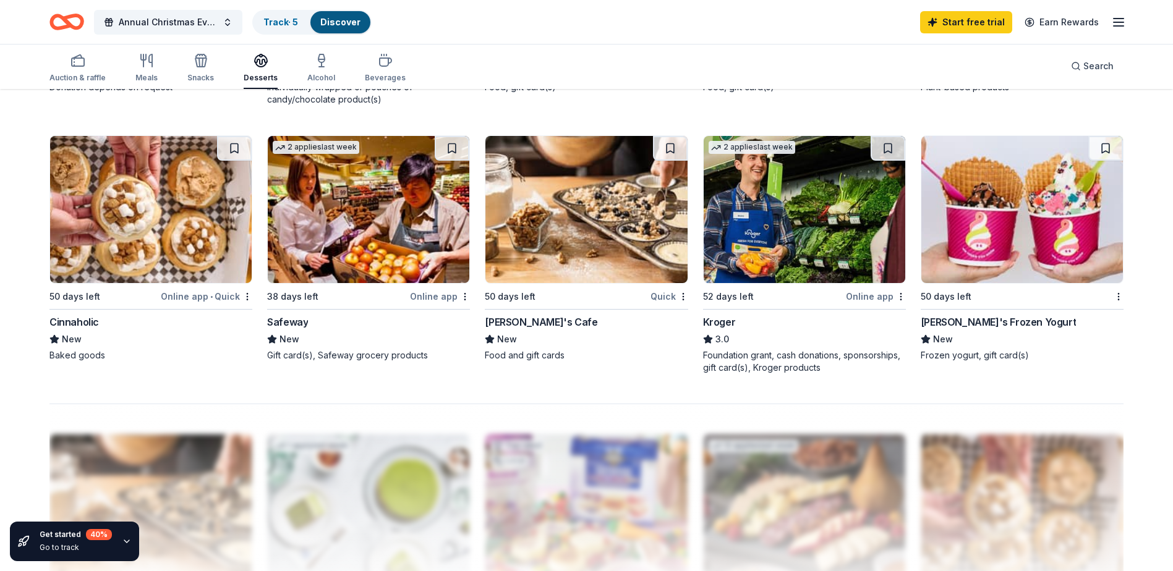
scroll to position [804, 0]
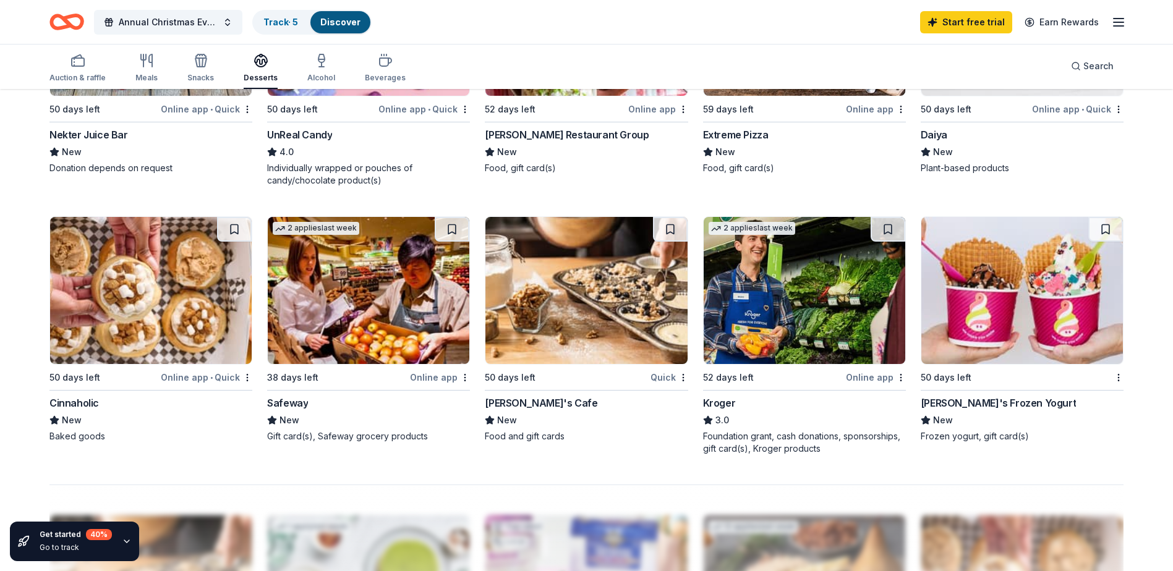
click at [400, 357] on img at bounding box center [369, 290] width 202 height 147
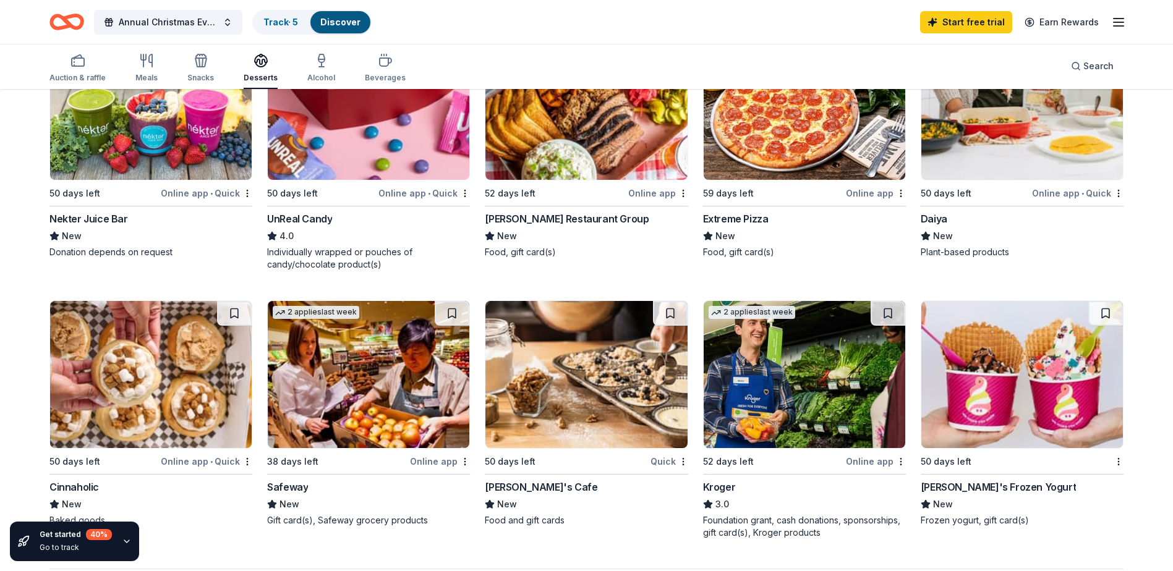
scroll to position [680, 0]
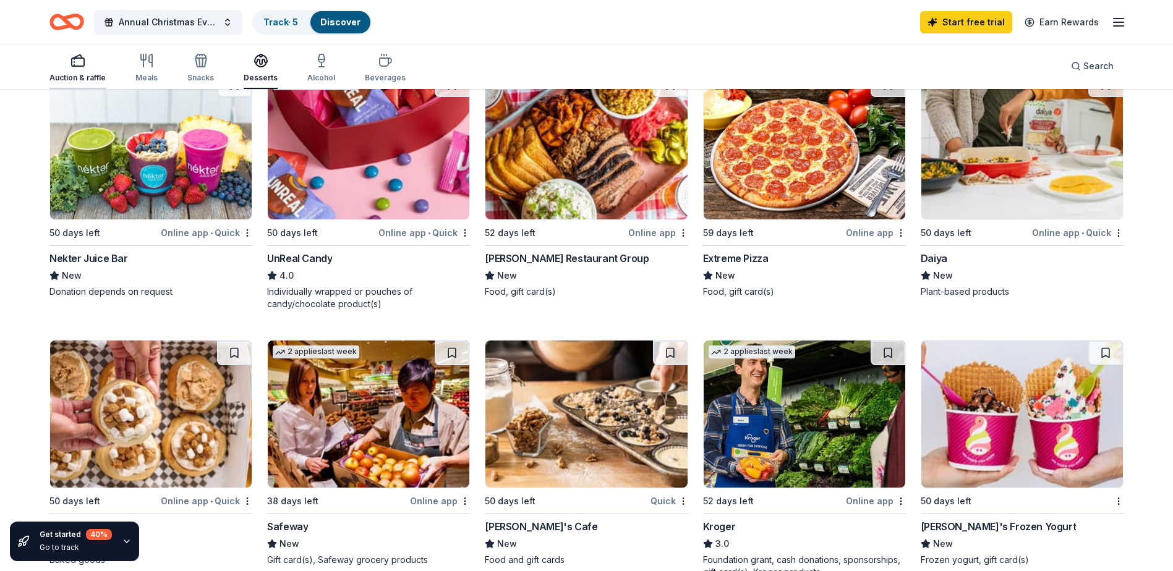
click at [80, 66] on rect "button" at bounding box center [78, 62] width 12 height 8
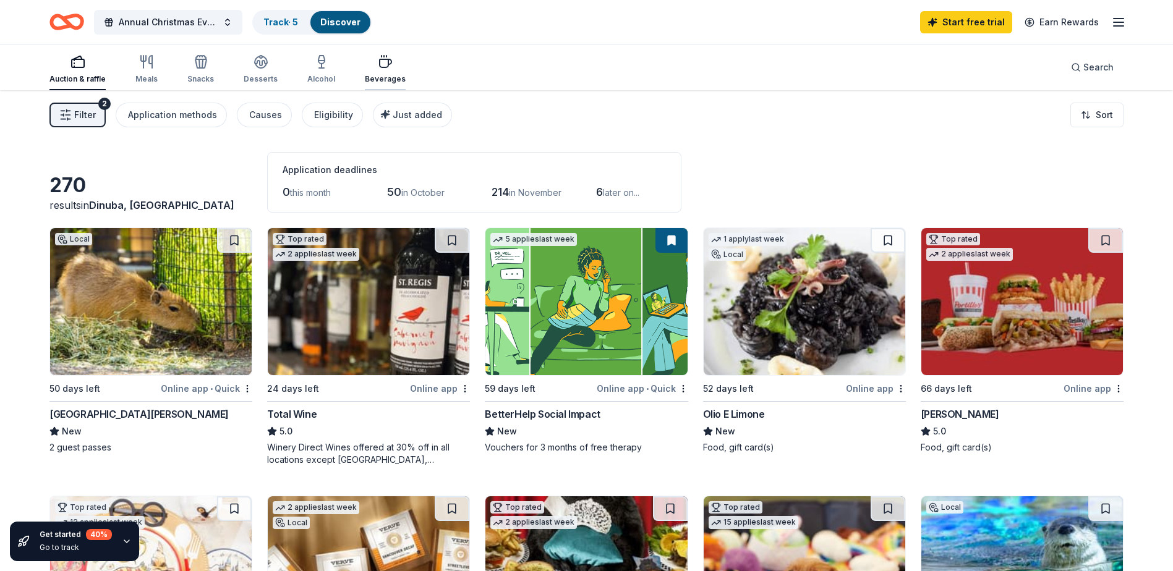
click at [382, 59] on icon "button" at bounding box center [386, 63] width 12 height 8
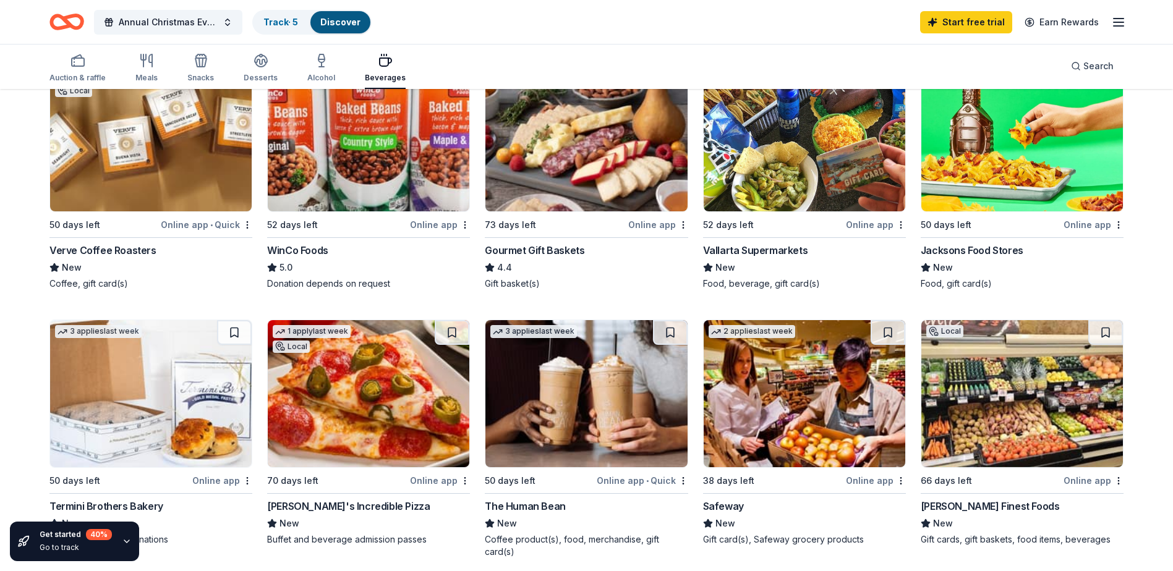
scroll to position [186, 0]
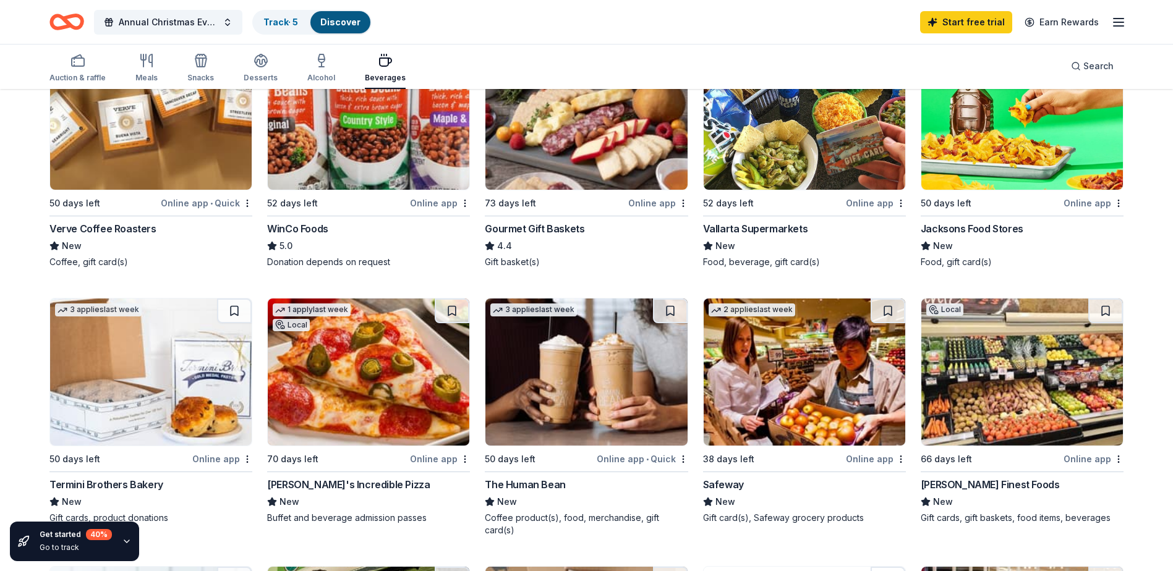
click at [351, 366] on img at bounding box center [369, 372] width 202 height 147
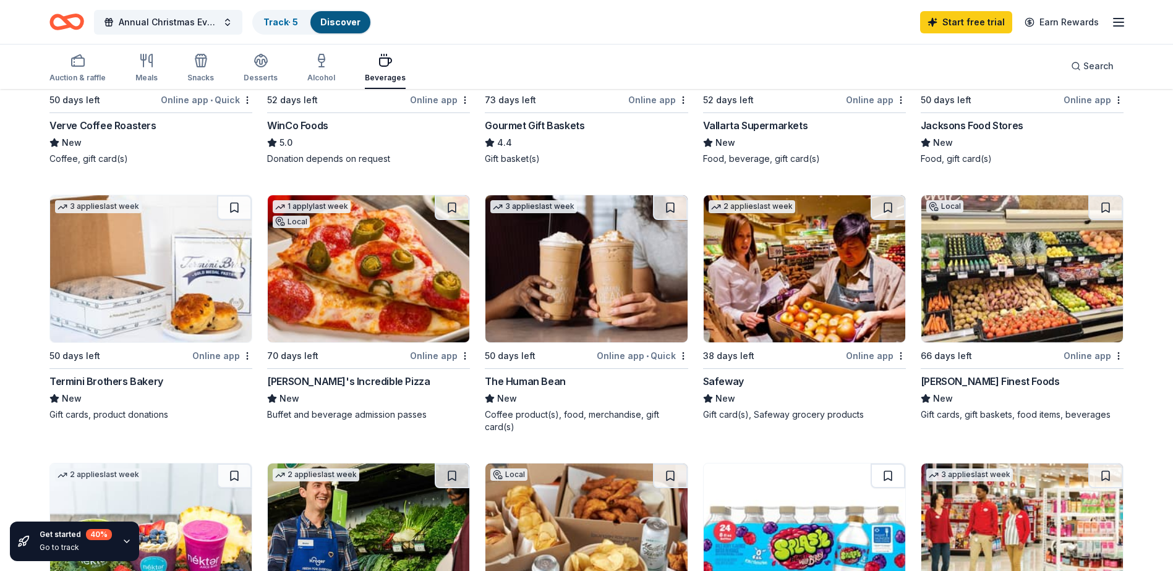
scroll to position [309, 0]
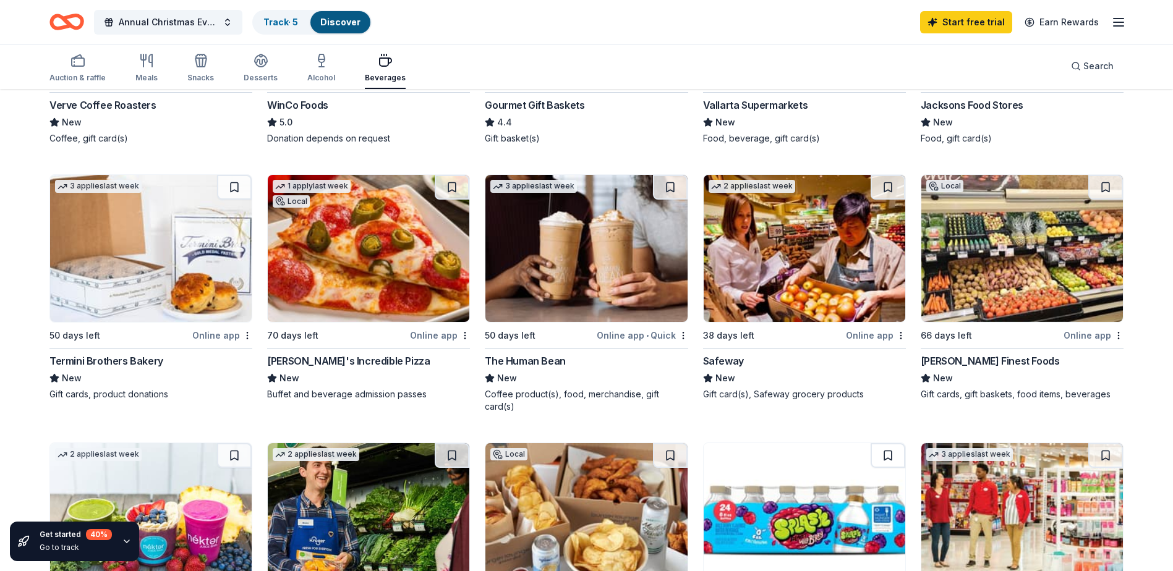
click at [336, 283] on img at bounding box center [369, 248] width 202 height 147
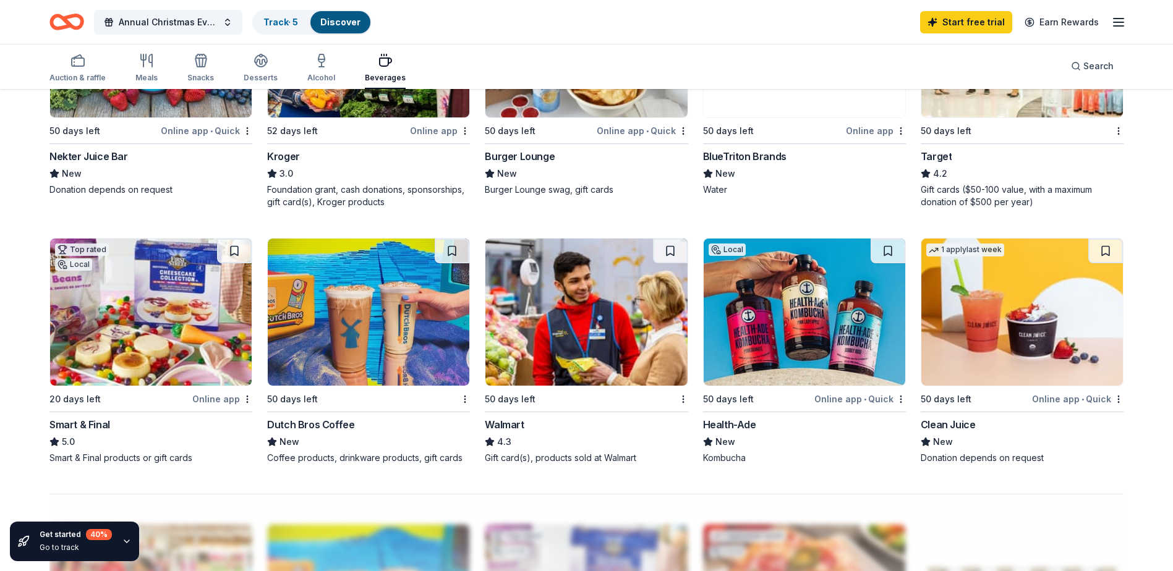
scroll to position [804, 0]
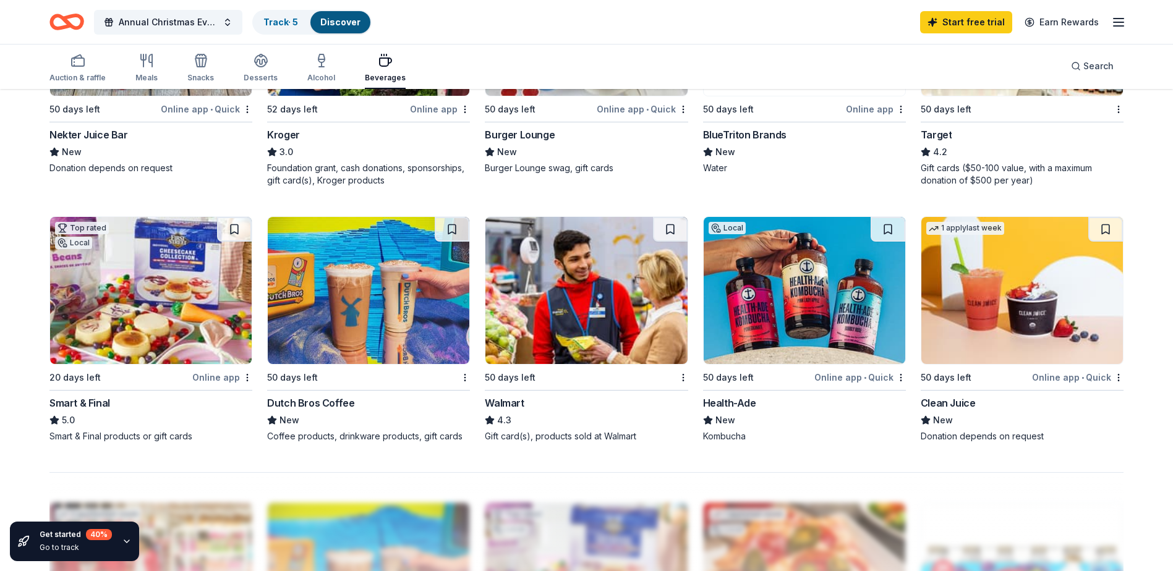
click at [380, 323] on img at bounding box center [369, 290] width 202 height 147
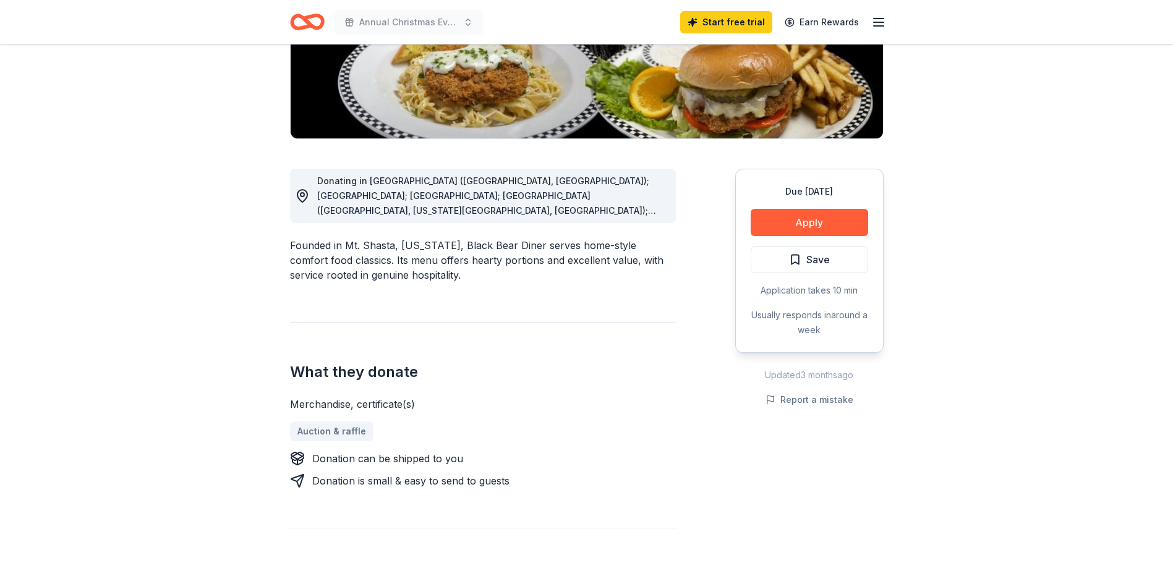
scroll to position [247, 0]
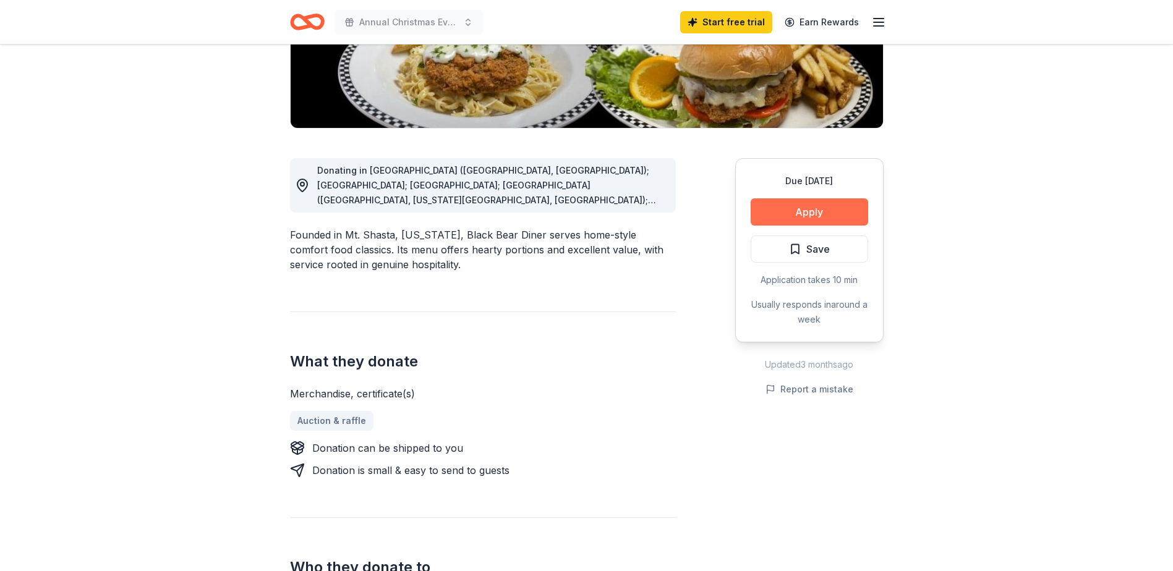
click at [810, 208] on button "Apply" at bounding box center [810, 212] width 118 height 27
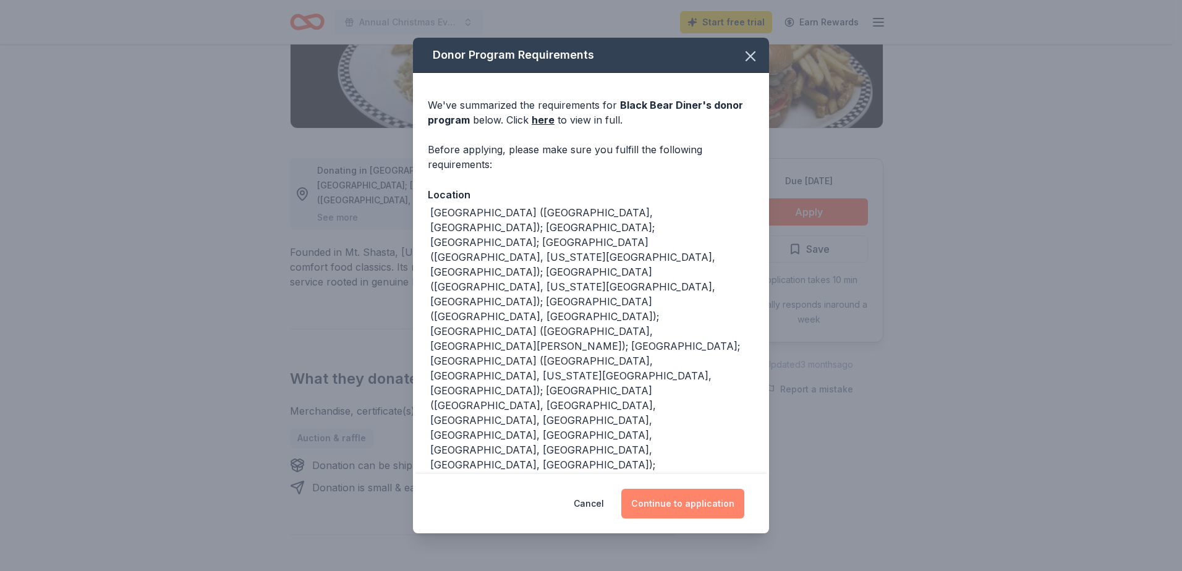
click at [704, 489] on button "Continue to application" at bounding box center [683, 504] width 123 height 30
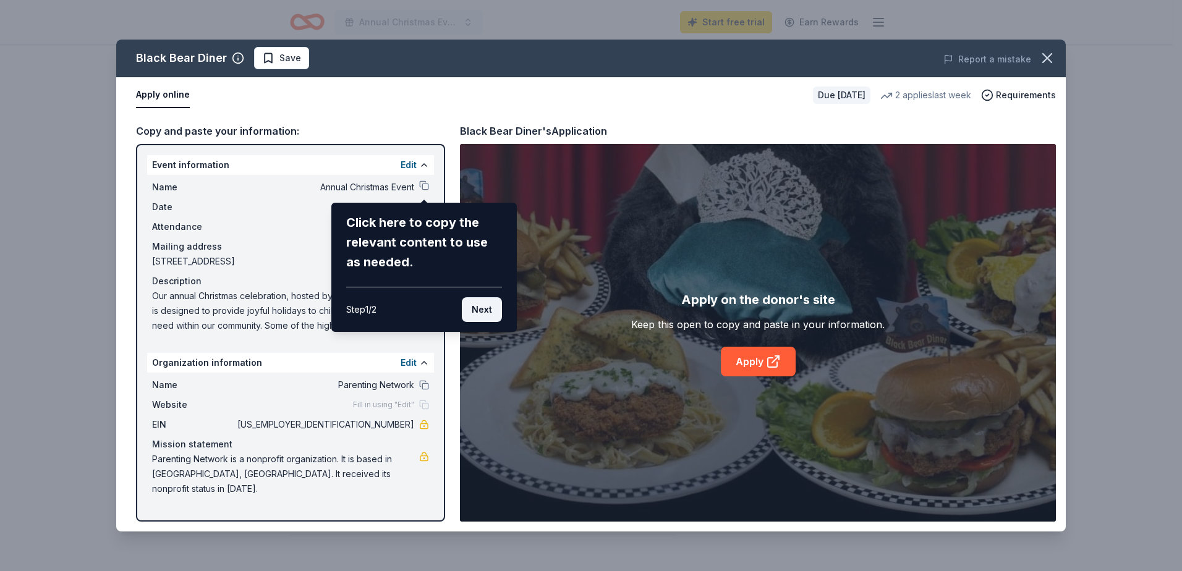
click at [486, 309] on button "Next" at bounding box center [482, 309] width 40 height 25
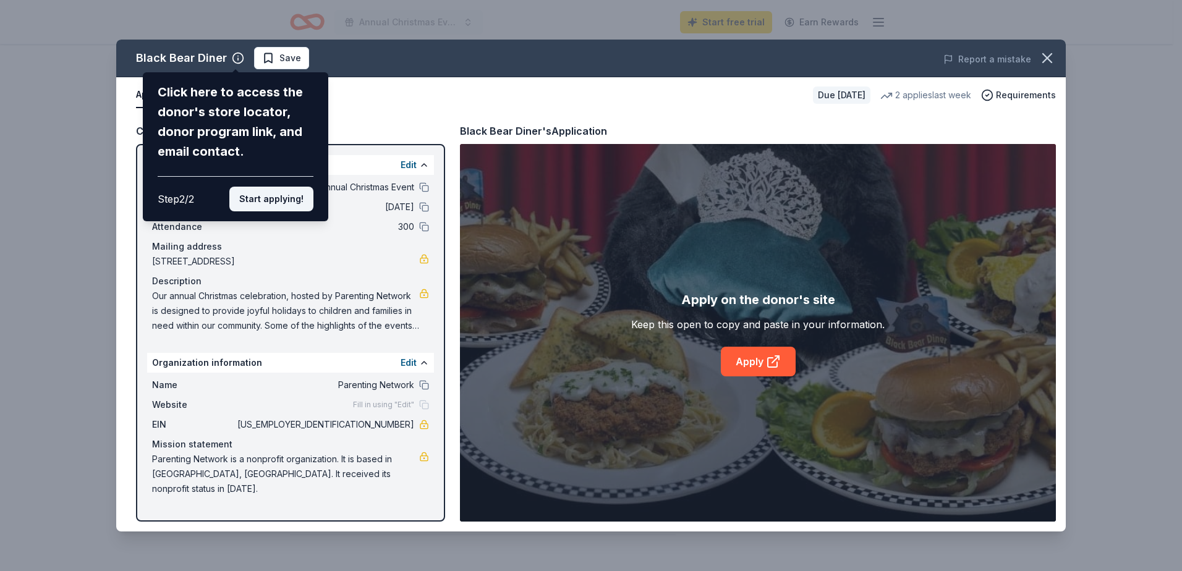
click at [281, 189] on button "Start applying!" at bounding box center [271, 199] width 84 height 25
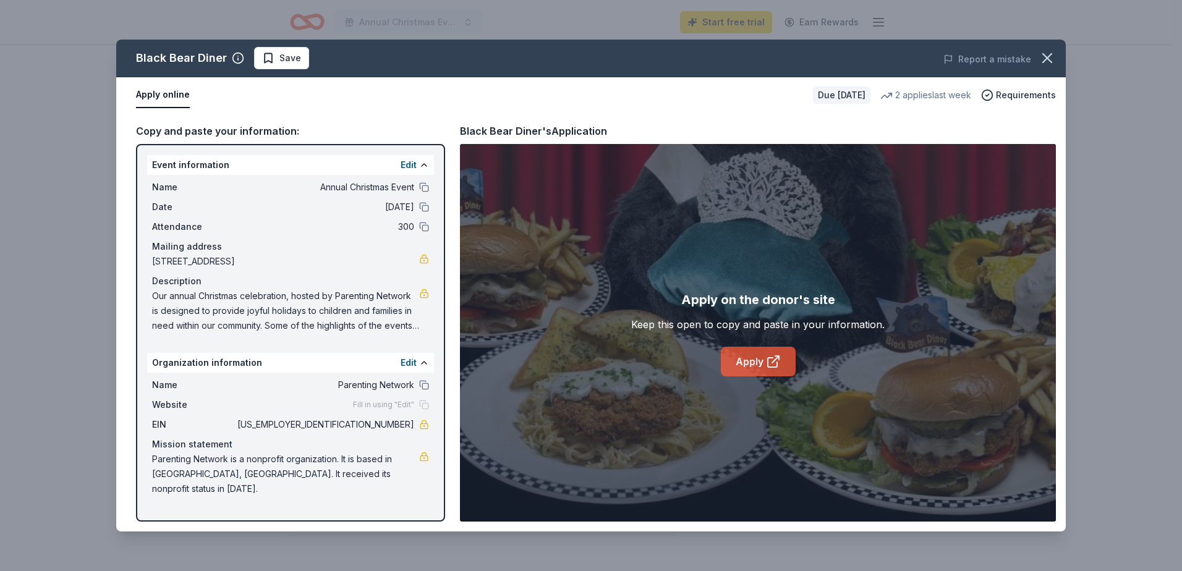
click at [762, 360] on link "Apply" at bounding box center [758, 362] width 75 height 30
click at [1049, 56] on icon "button" at bounding box center [1047, 58] width 9 height 9
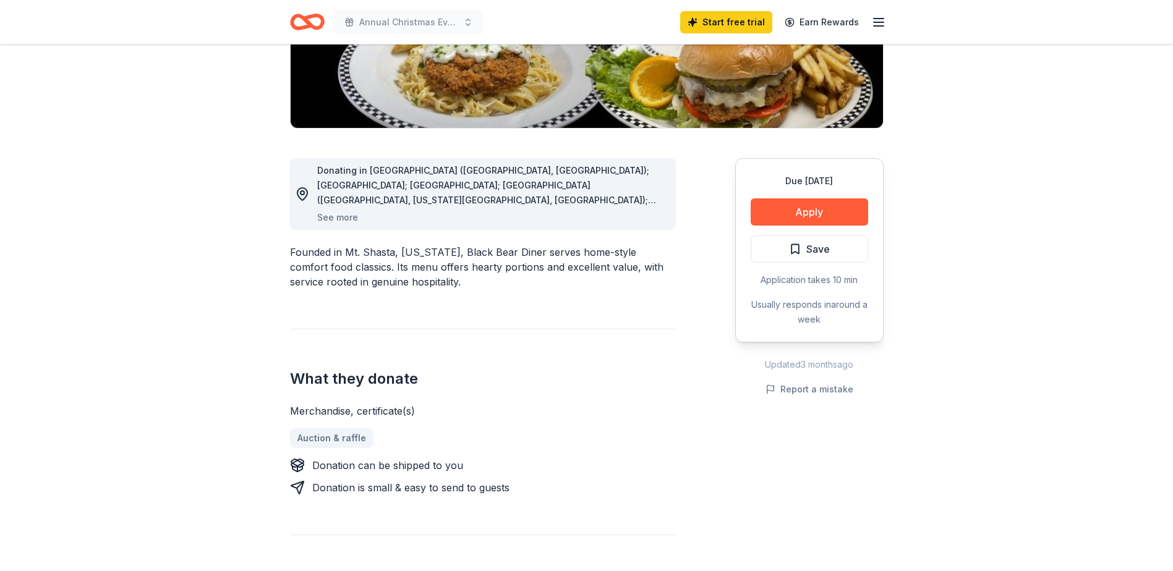
scroll to position [0, 0]
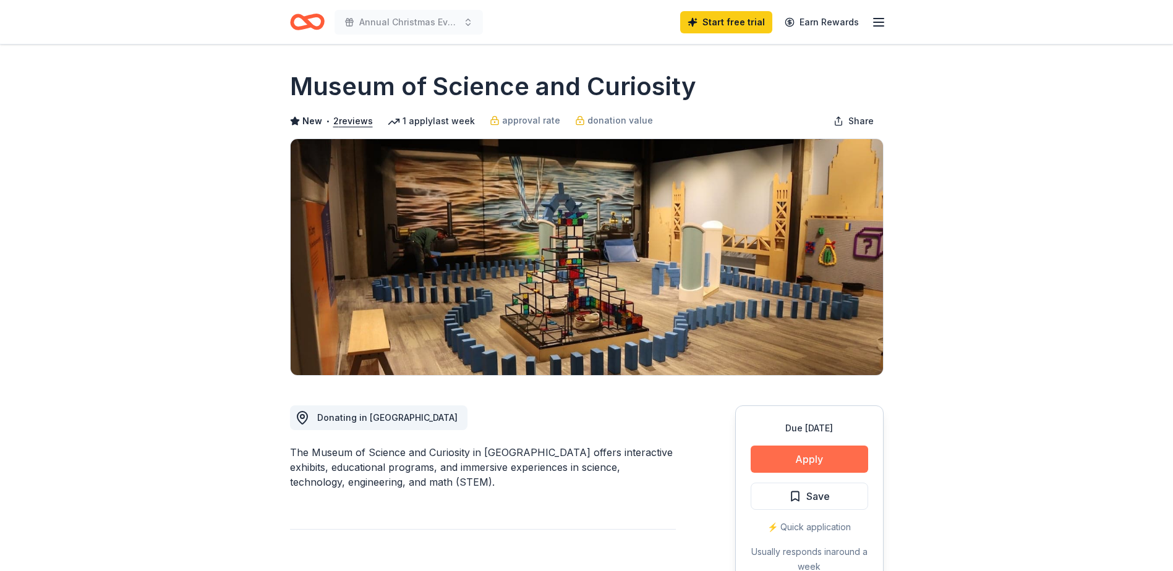
click at [817, 459] on button "Apply" at bounding box center [810, 459] width 118 height 27
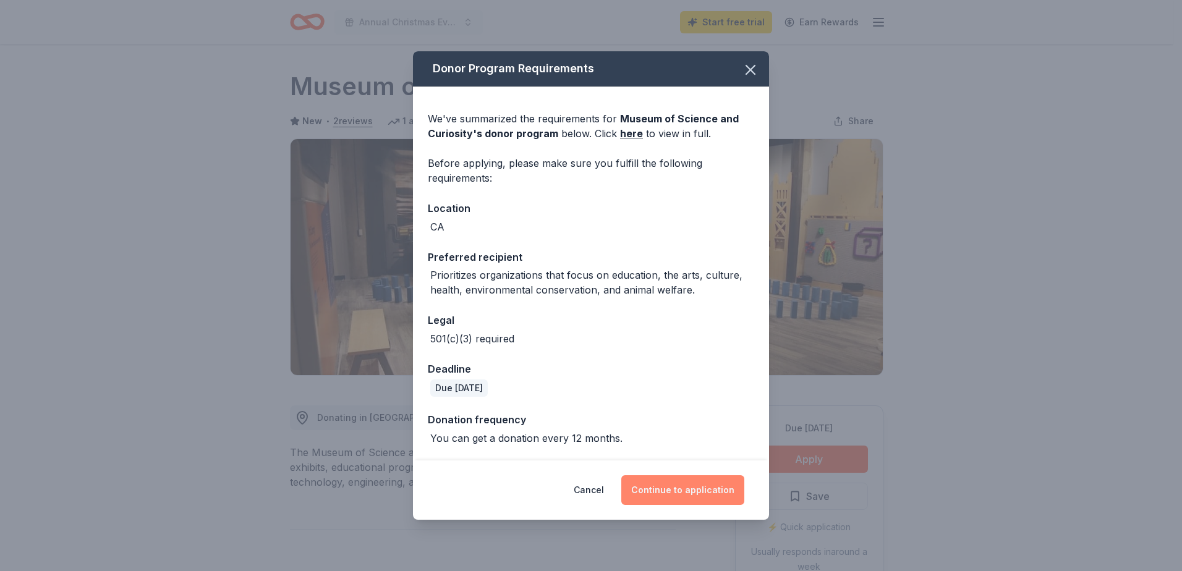
click at [692, 490] on button "Continue to application" at bounding box center [683, 491] width 123 height 30
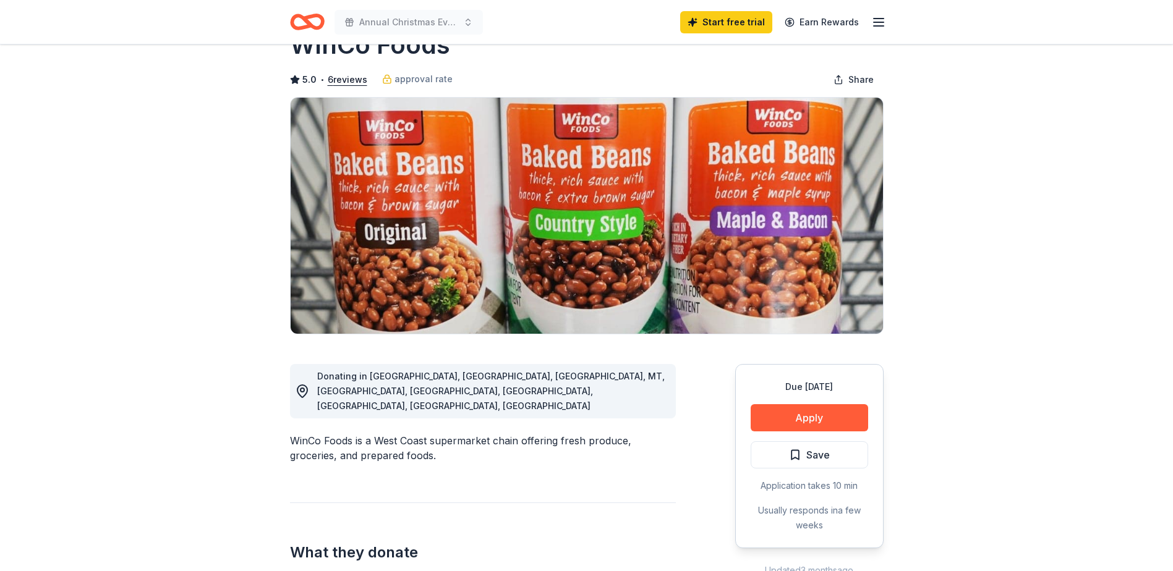
scroll to position [62, 0]
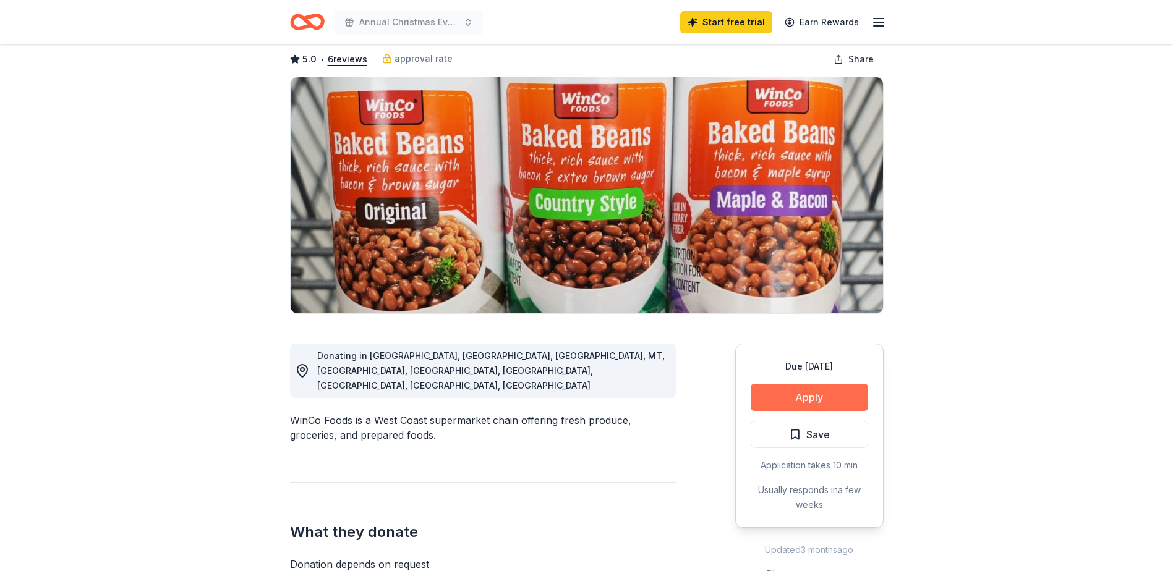
click at [824, 400] on button "Apply" at bounding box center [810, 397] width 118 height 27
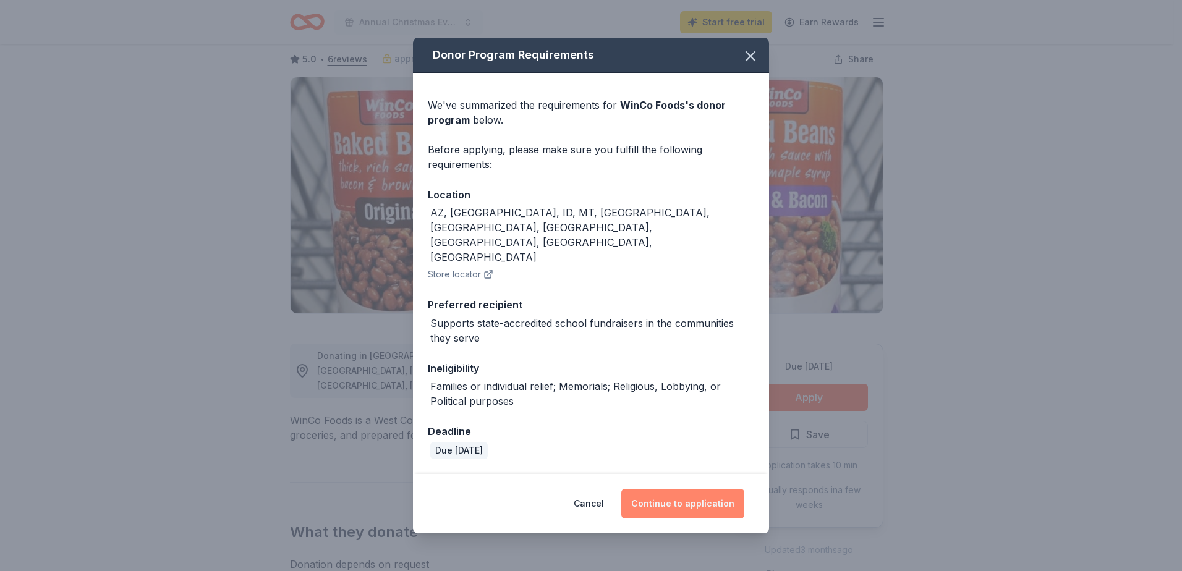
click at [693, 489] on button "Continue to application" at bounding box center [683, 504] width 123 height 30
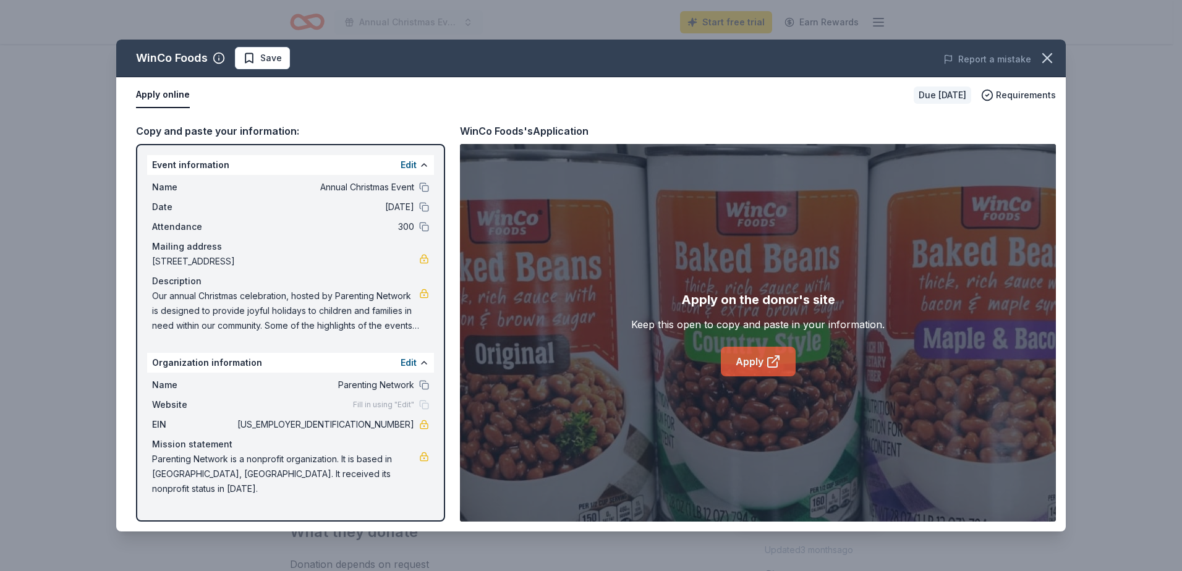
click at [754, 353] on link "Apply" at bounding box center [758, 362] width 75 height 30
click at [1048, 59] on icon "button" at bounding box center [1047, 57] width 17 height 17
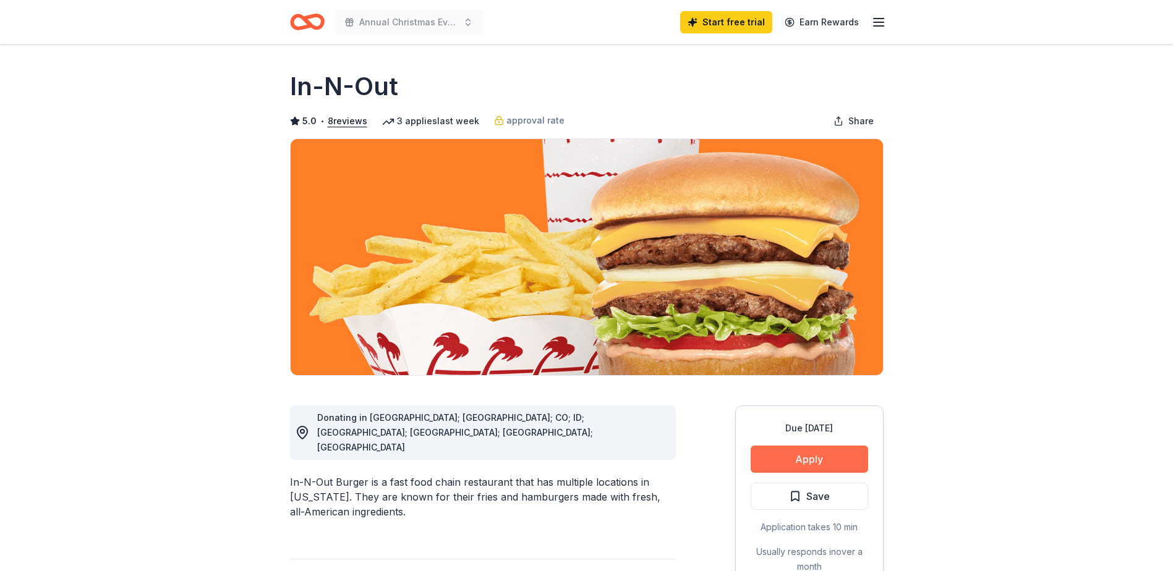
click at [796, 455] on button "Apply" at bounding box center [810, 459] width 118 height 27
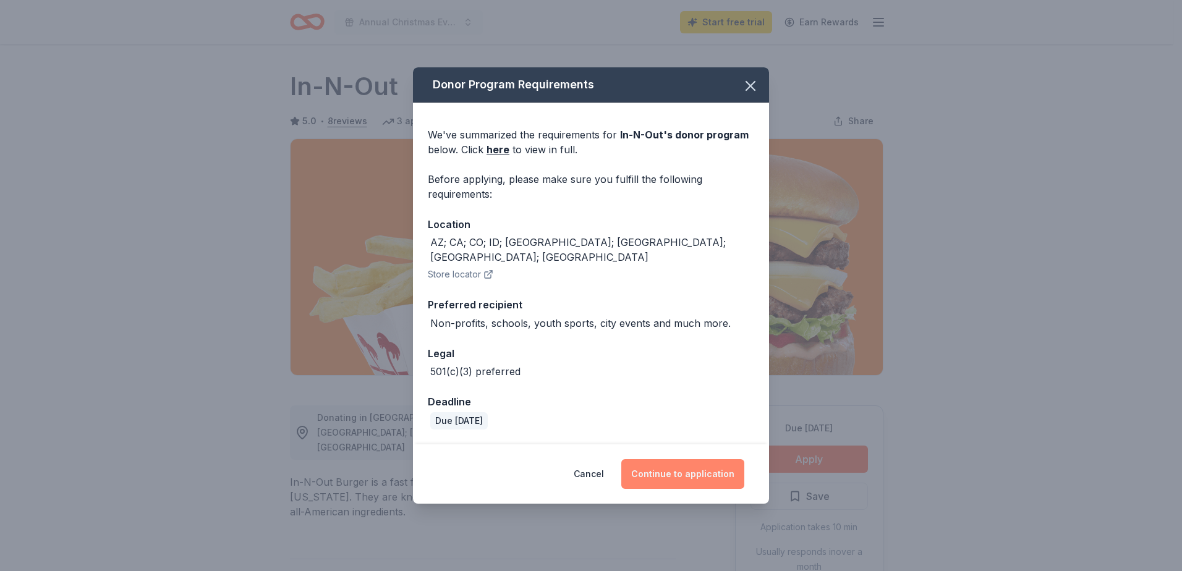
click at [680, 463] on button "Continue to application" at bounding box center [683, 474] width 123 height 30
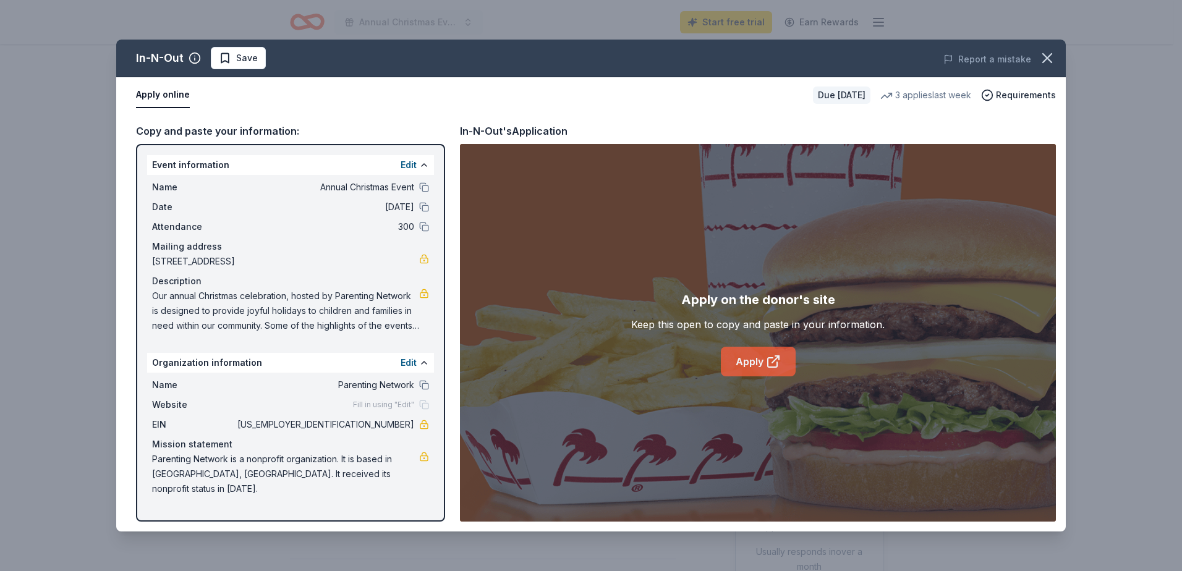
click at [756, 362] on link "Apply" at bounding box center [758, 362] width 75 height 30
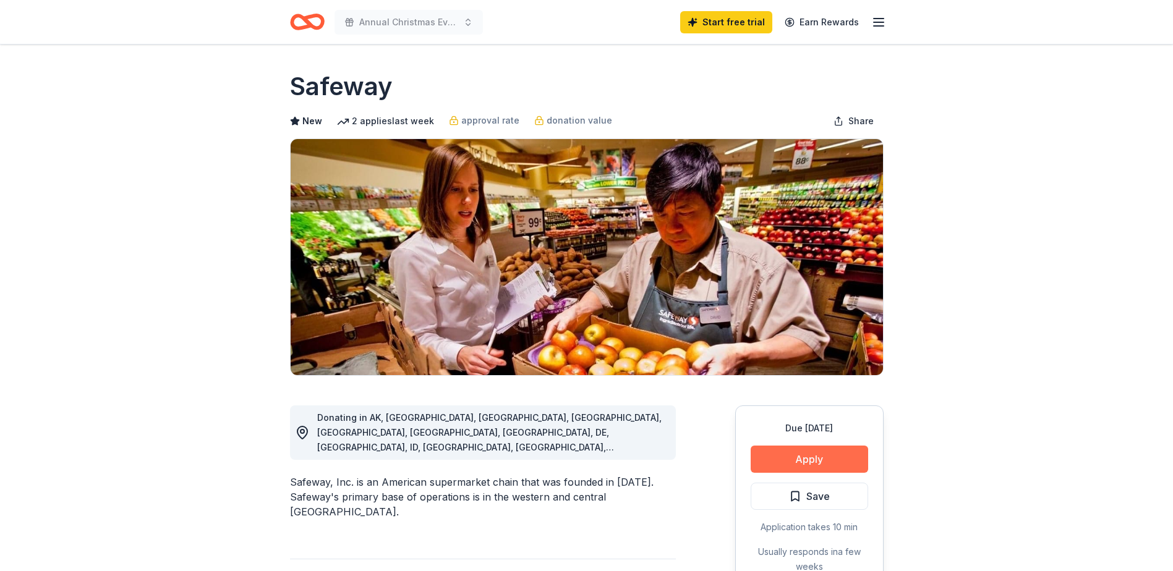
click at [811, 470] on button "Apply" at bounding box center [810, 459] width 118 height 27
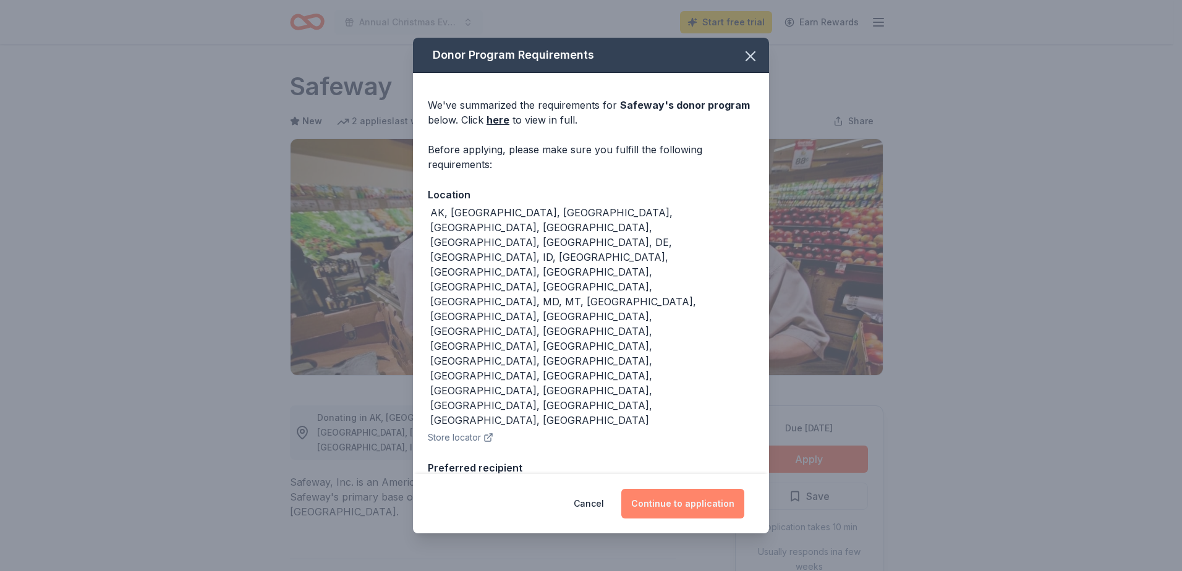
click at [672, 505] on button "Continue to application" at bounding box center [683, 504] width 123 height 30
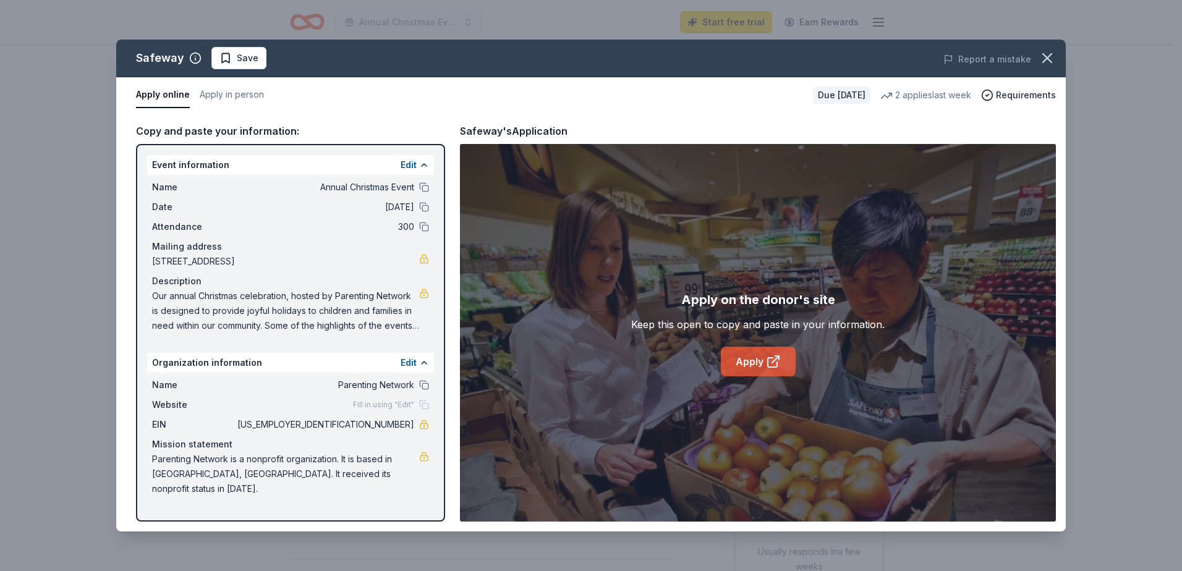
click at [760, 359] on link "Apply" at bounding box center [758, 362] width 75 height 30
click at [763, 362] on link "Apply" at bounding box center [758, 362] width 75 height 30
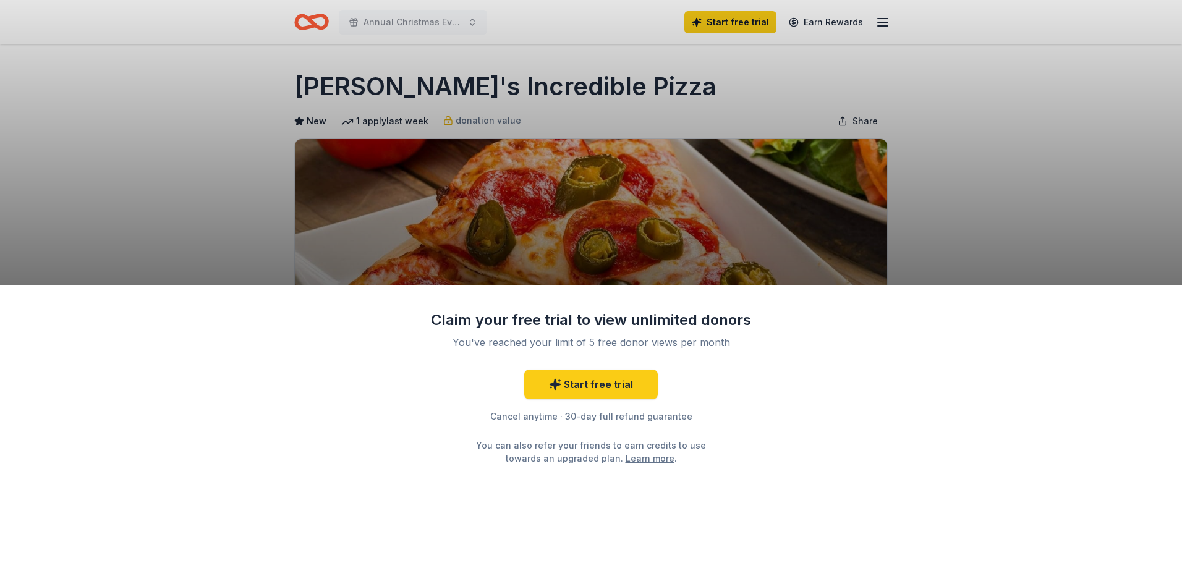
click at [696, 202] on div "Claim your free trial to view unlimited donors You've reached your limit of 5 f…" at bounding box center [591, 285] width 1182 height 571
click at [698, 202] on div "Claim your free trial to view unlimited donors You've reached your limit of 5 f…" at bounding box center [591, 285] width 1182 height 571
